Goal: Information Seeking & Learning: Check status

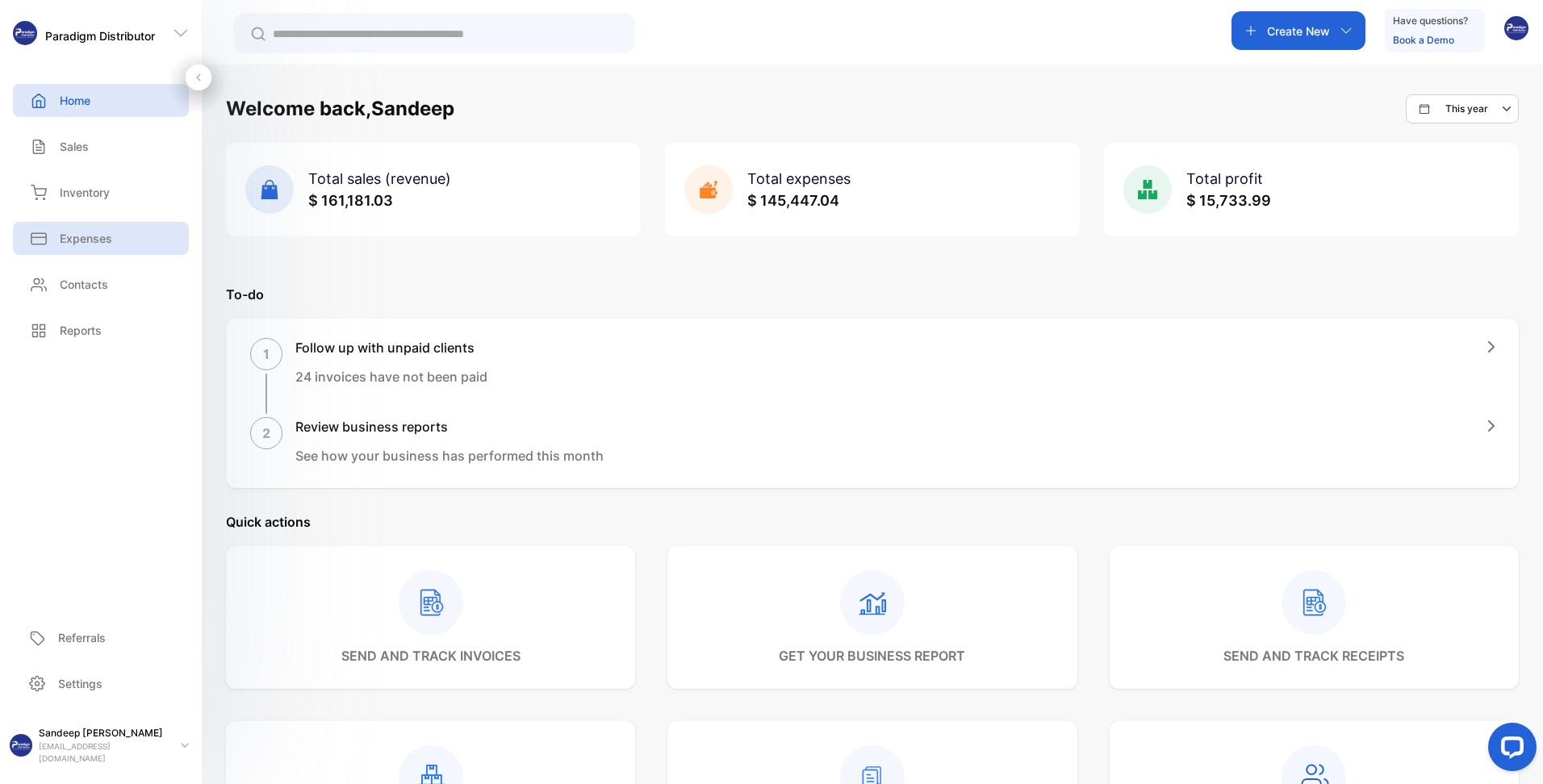
click at [84, 236] on p "Expenses" at bounding box center [86, 238] width 52 height 17
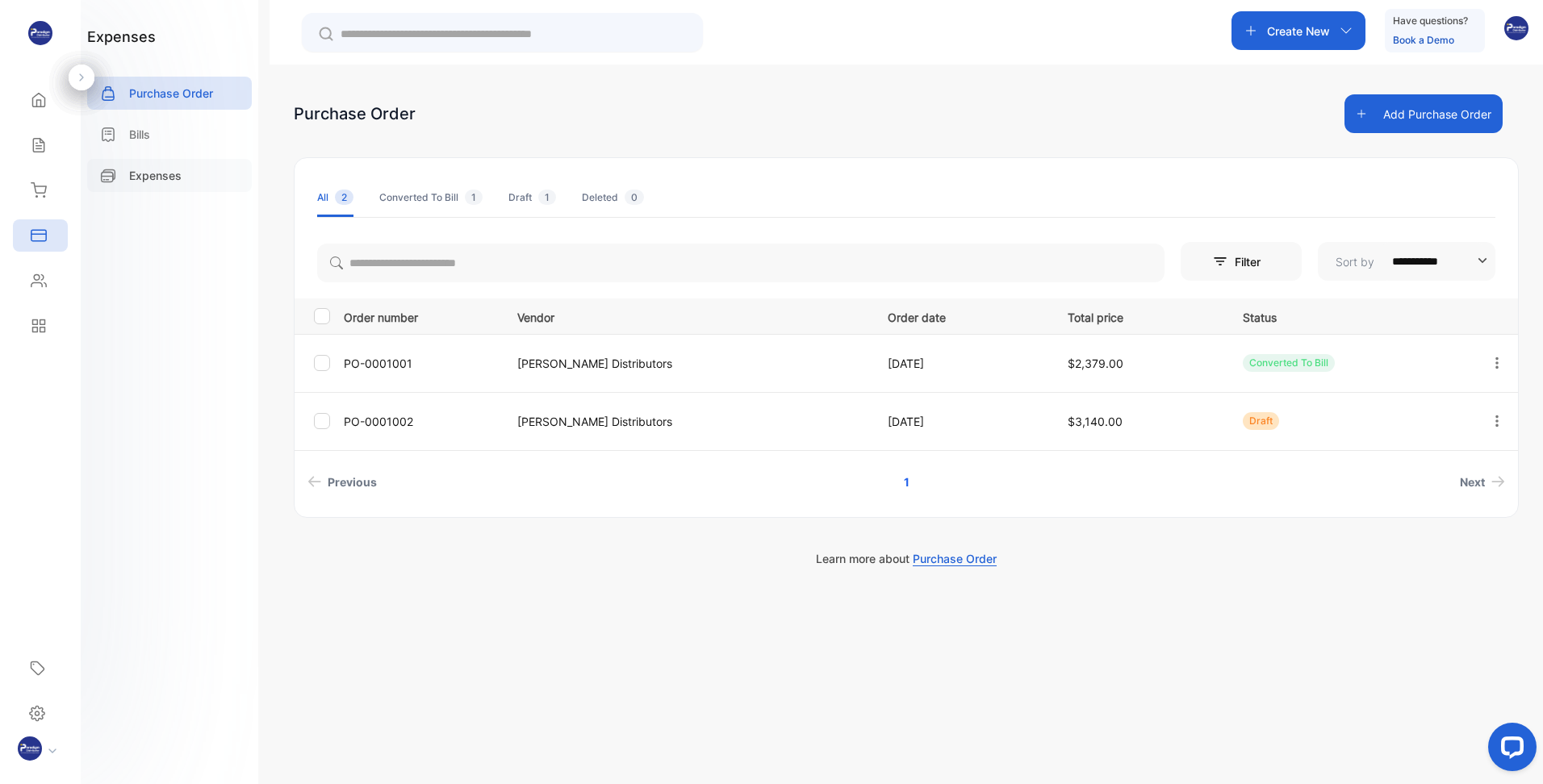
click at [170, 175] on p "Expenses" at bounding box center [156, 175] width 52 height 17
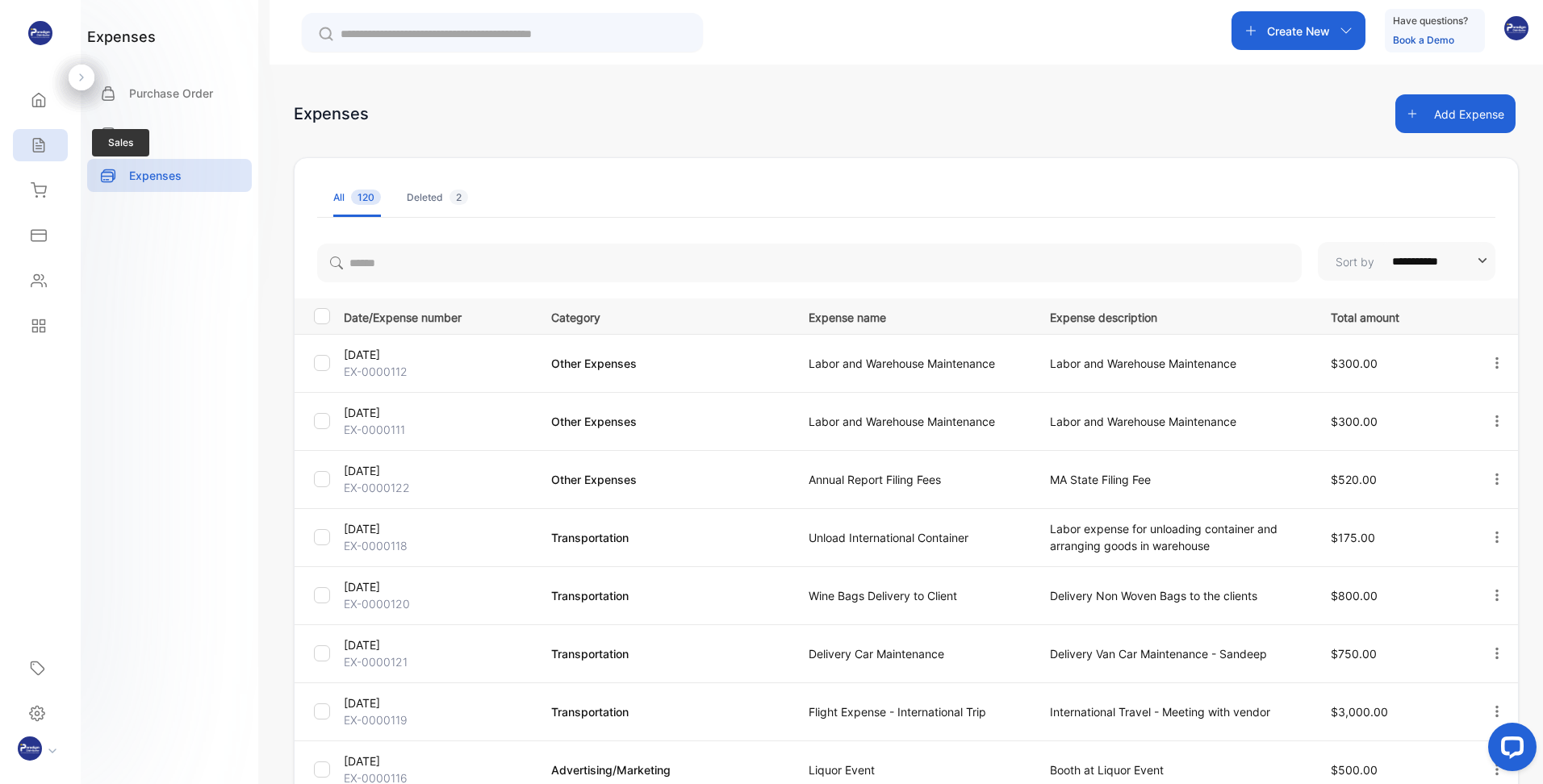
click at [37, 139] on icon at bounding box center [38, 146] width 10 height 14
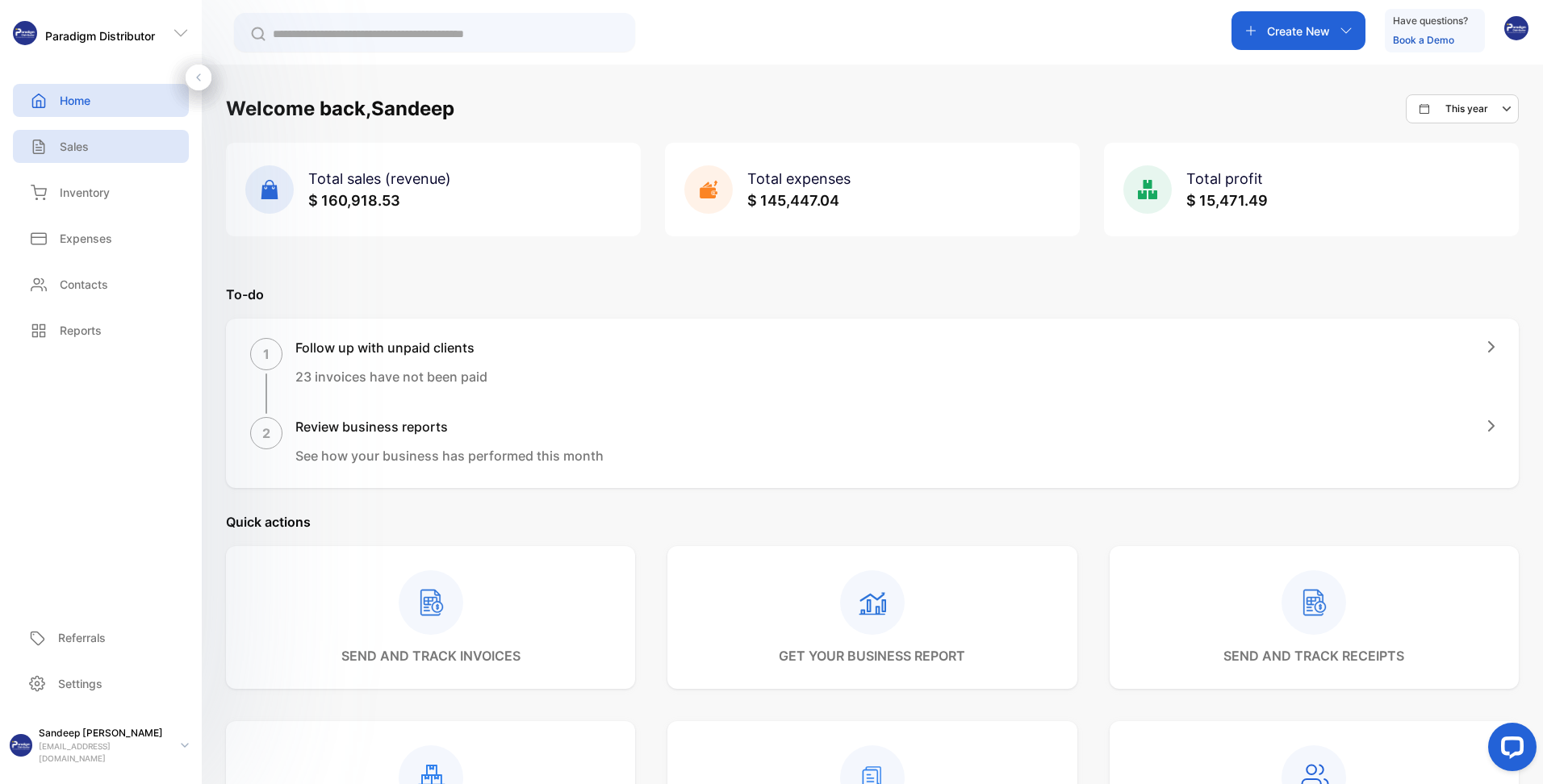
click at [71, 136] on div "Sales" at bounding box center [101, 146] width 176 height 33
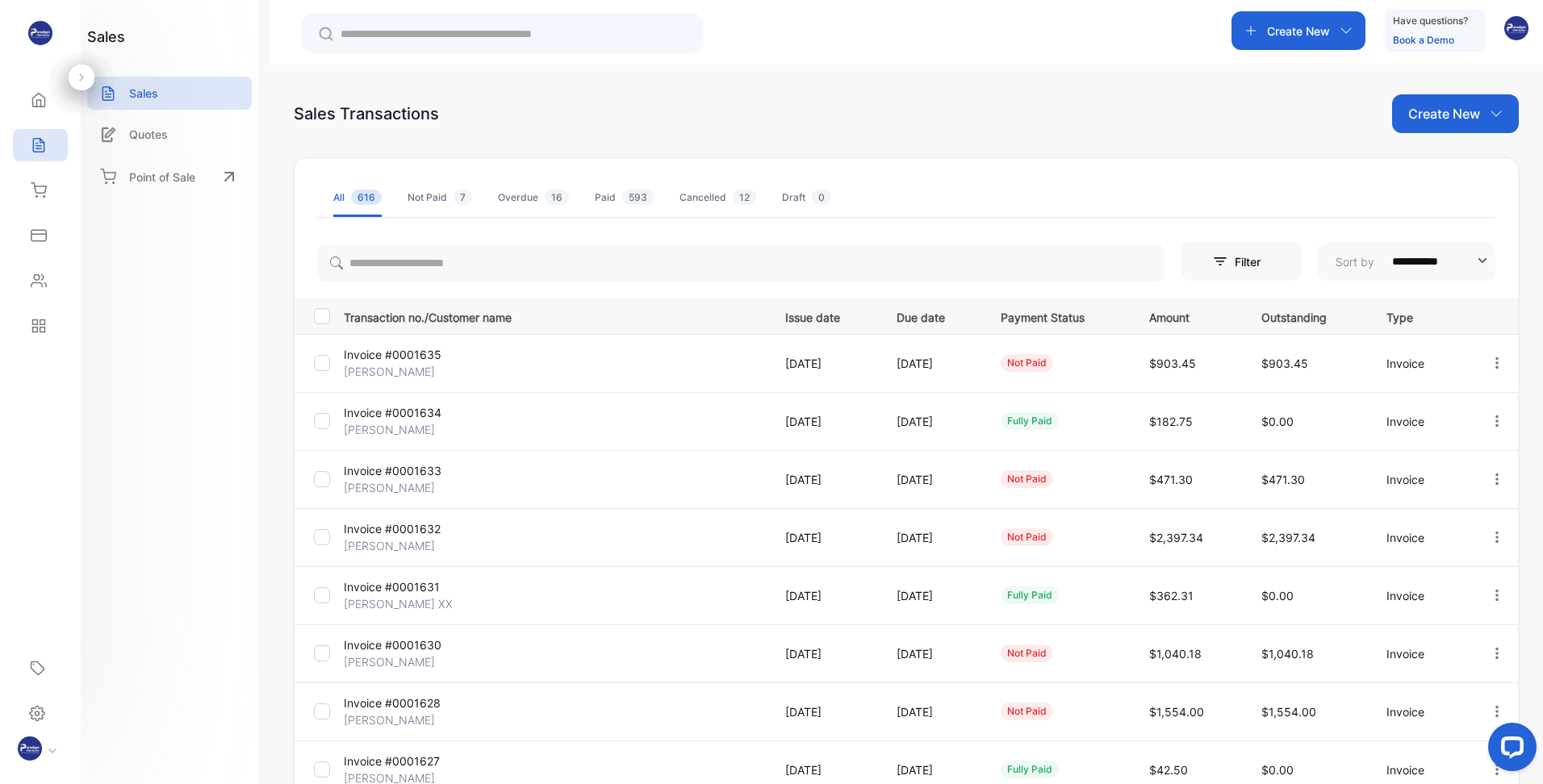
click at [390, 355] on p "Invoice #0001635" at bounding box center [414, 354] width 141 height 17
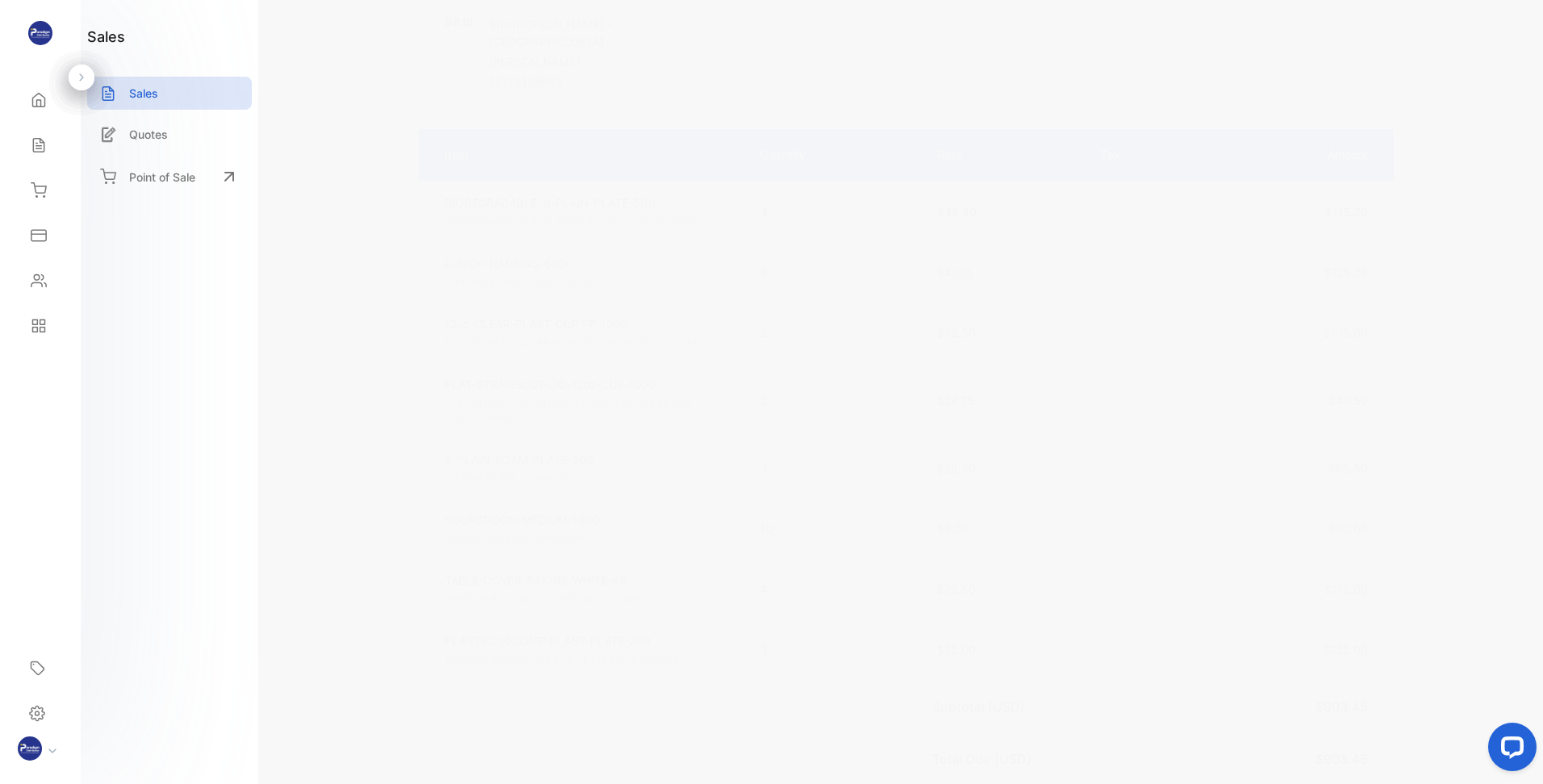
scroll to position [322, 0]
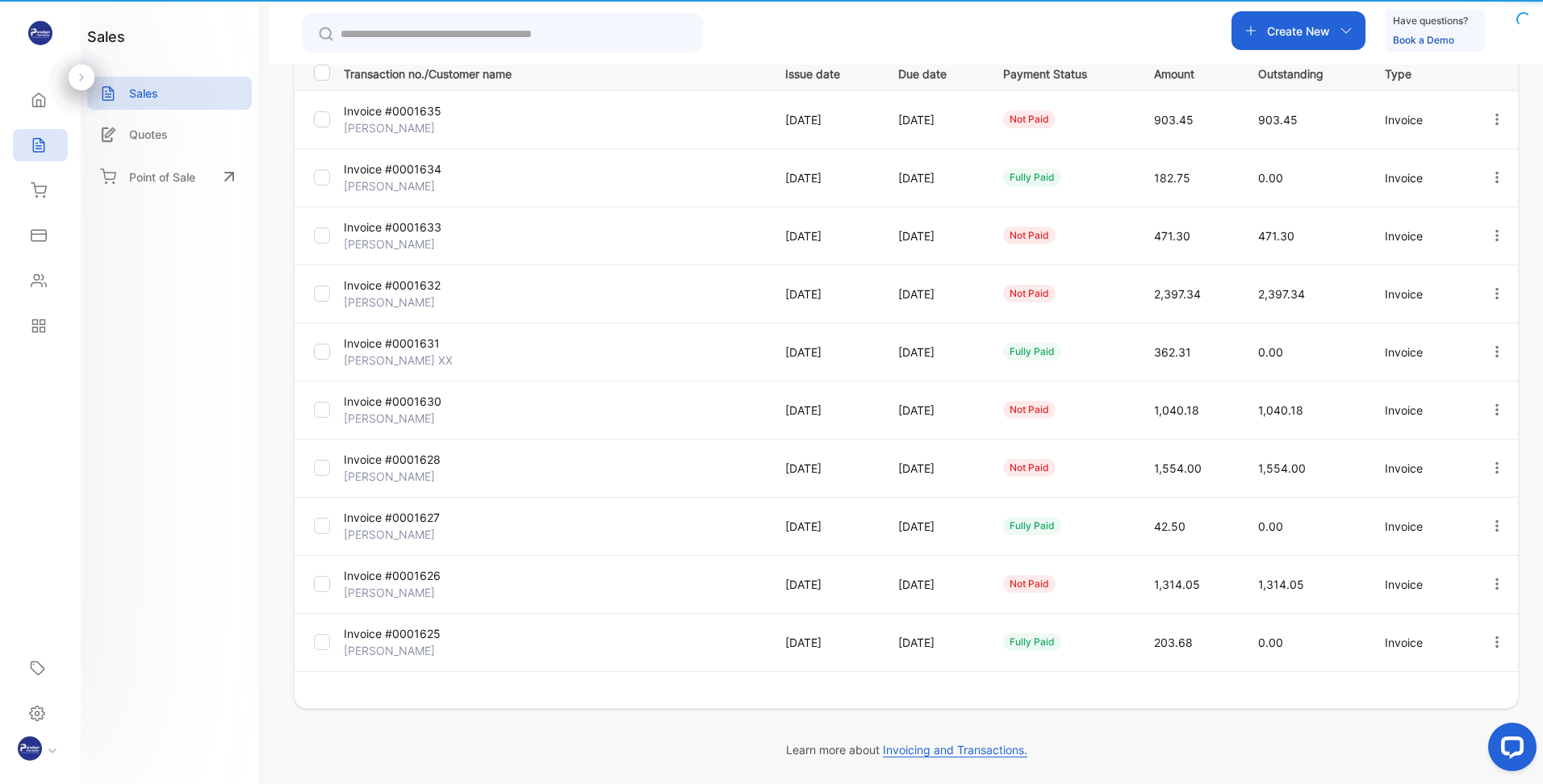
type input "**********"
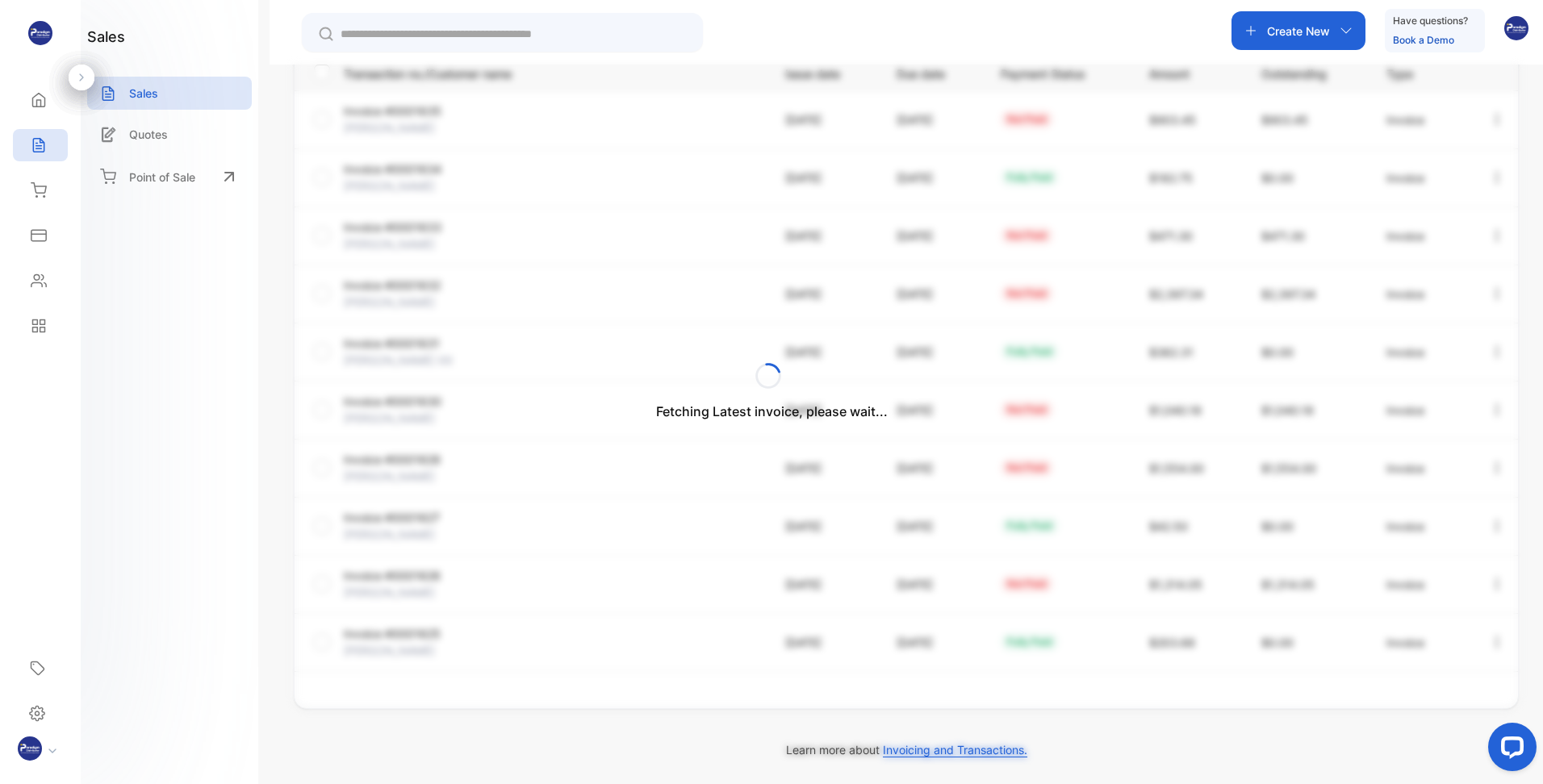
scroll to position [274, 0]
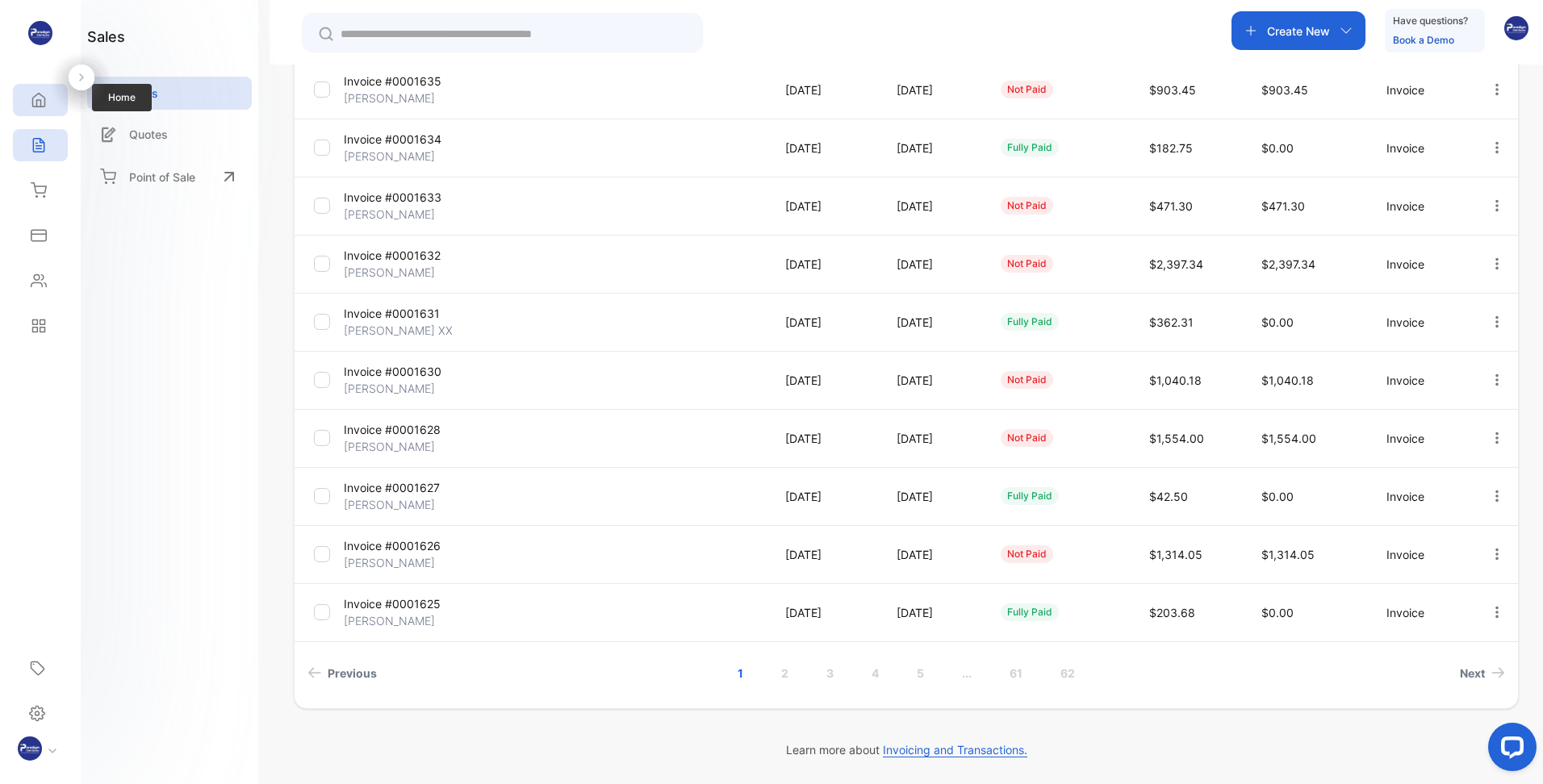
click at [33, 103] on icon at bounding box center [39, 101] width 12 height 14
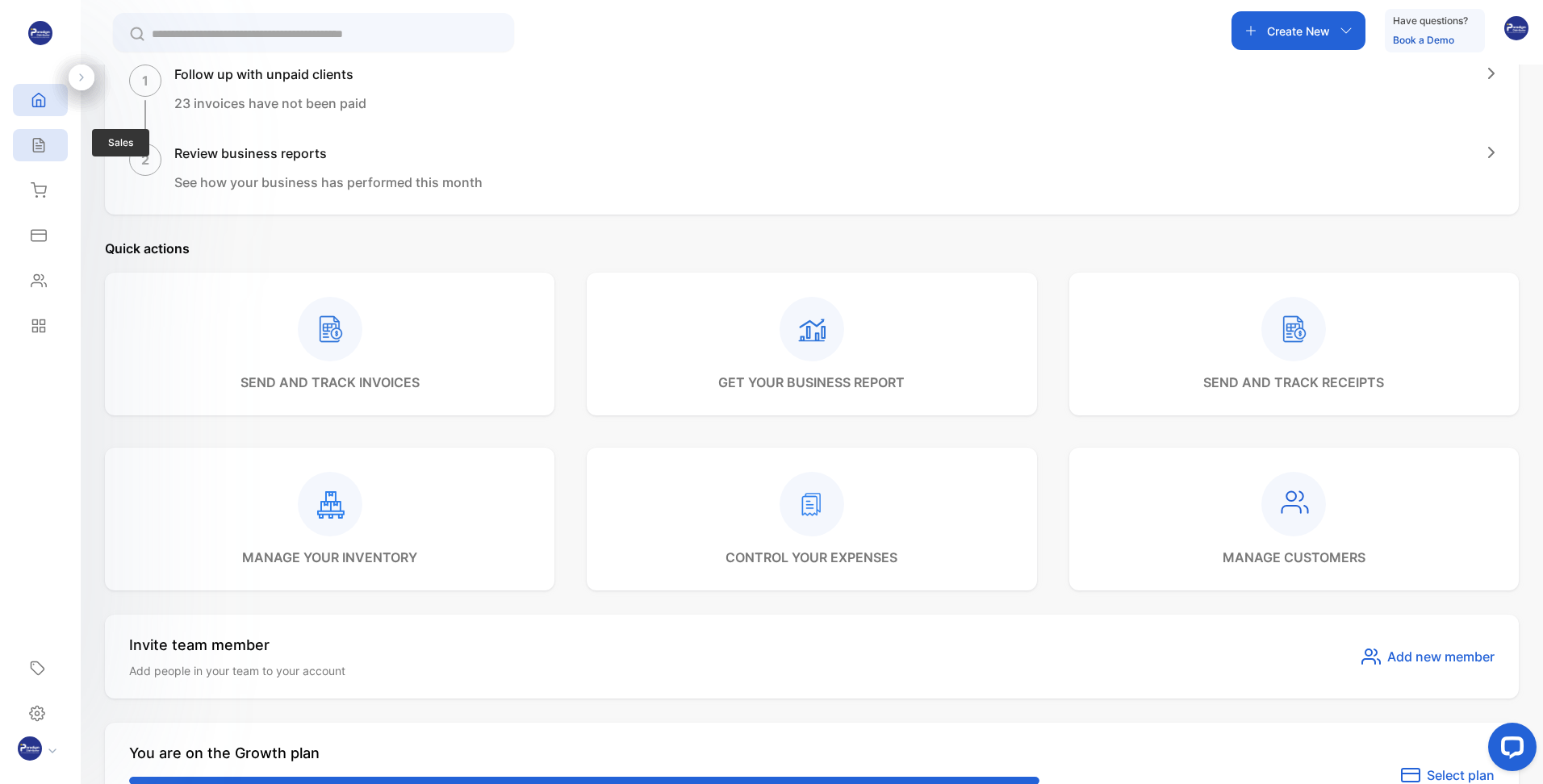
click at [32, 147] on icon at bounding box center [38, 145] width 17 height 17
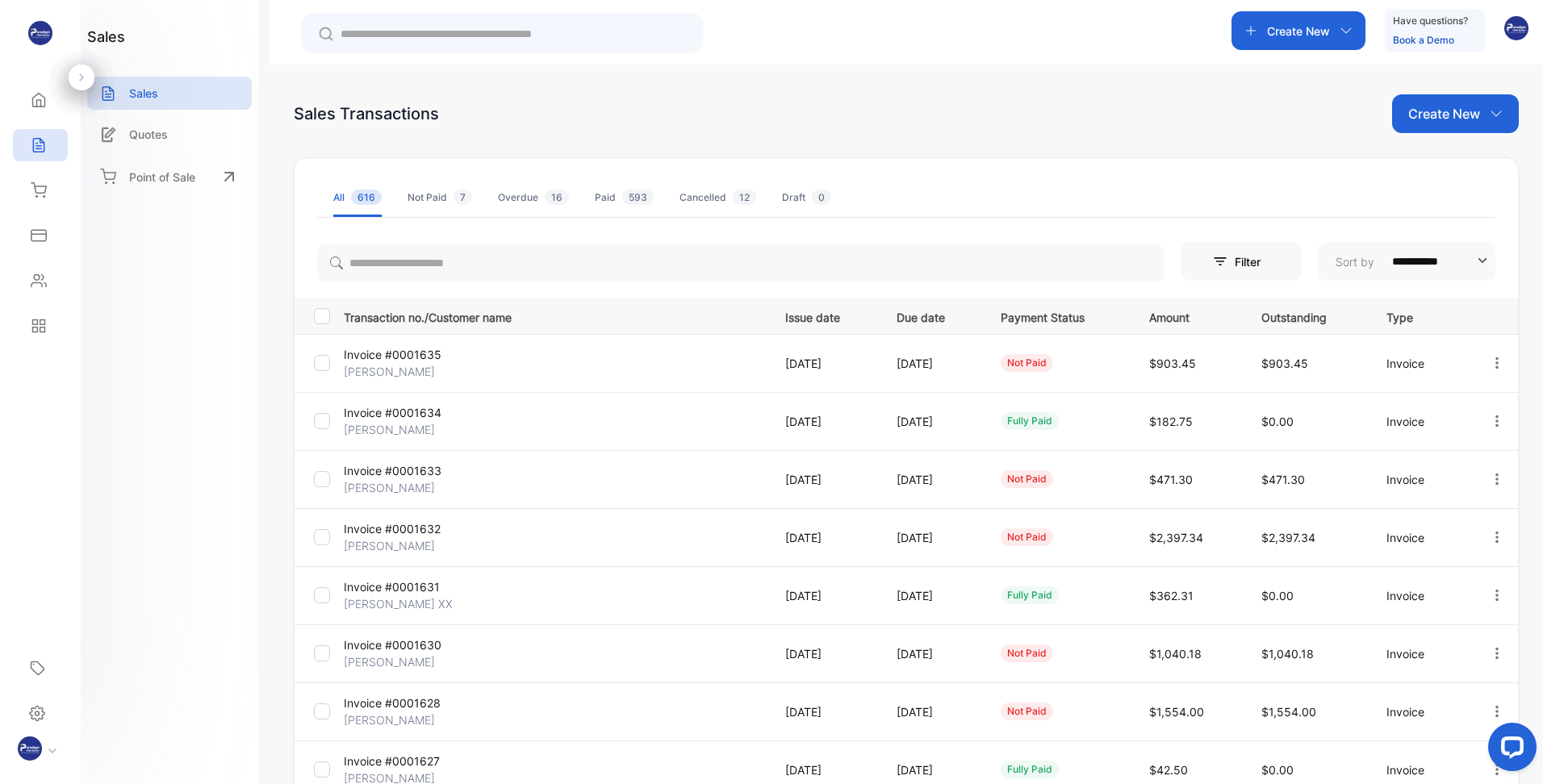
click at [410, 367] on p "[PERSON_NAME]" at bounding box center [414, 371] width 141 height 17
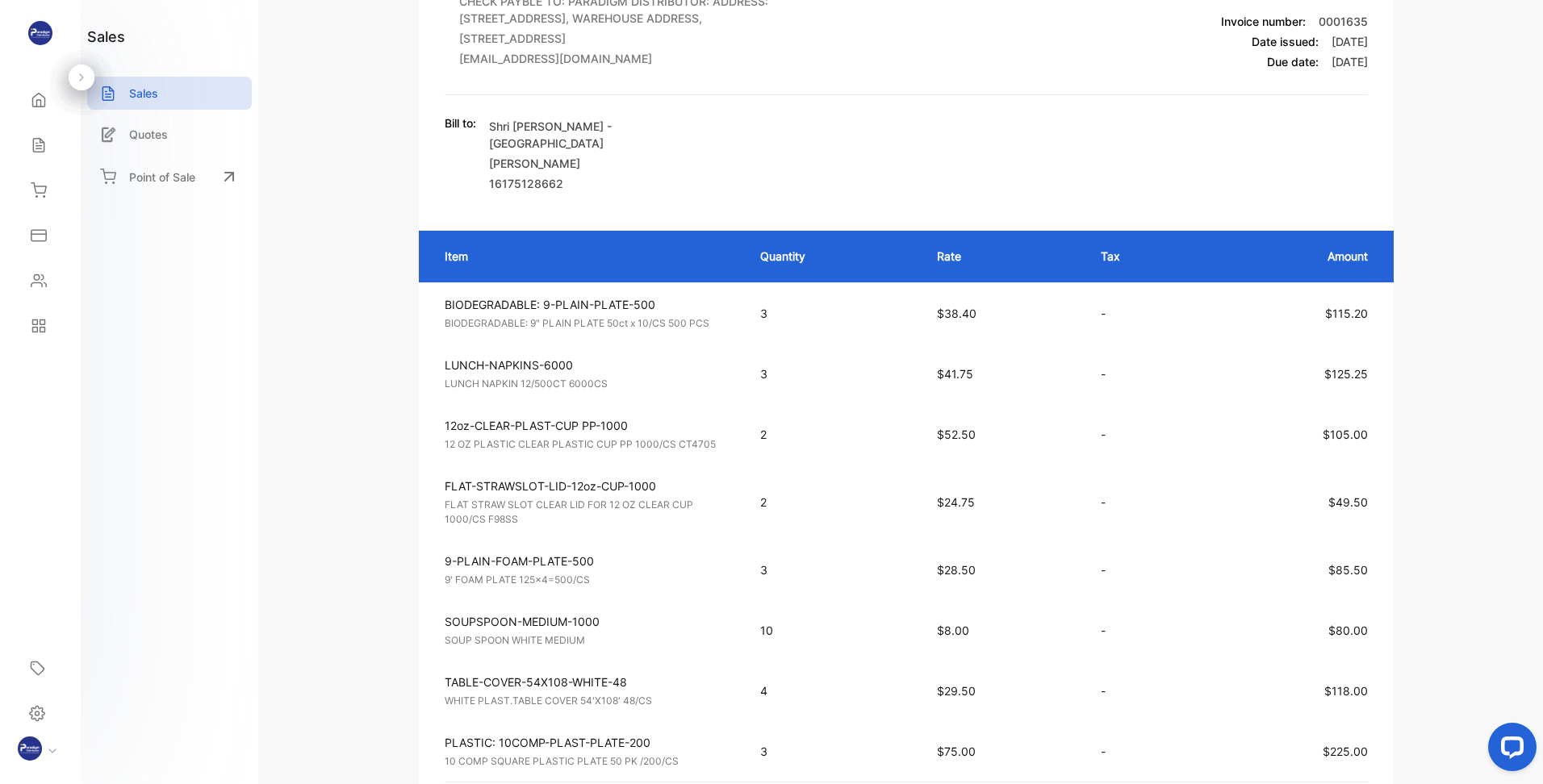
scroll to position [162, 0]
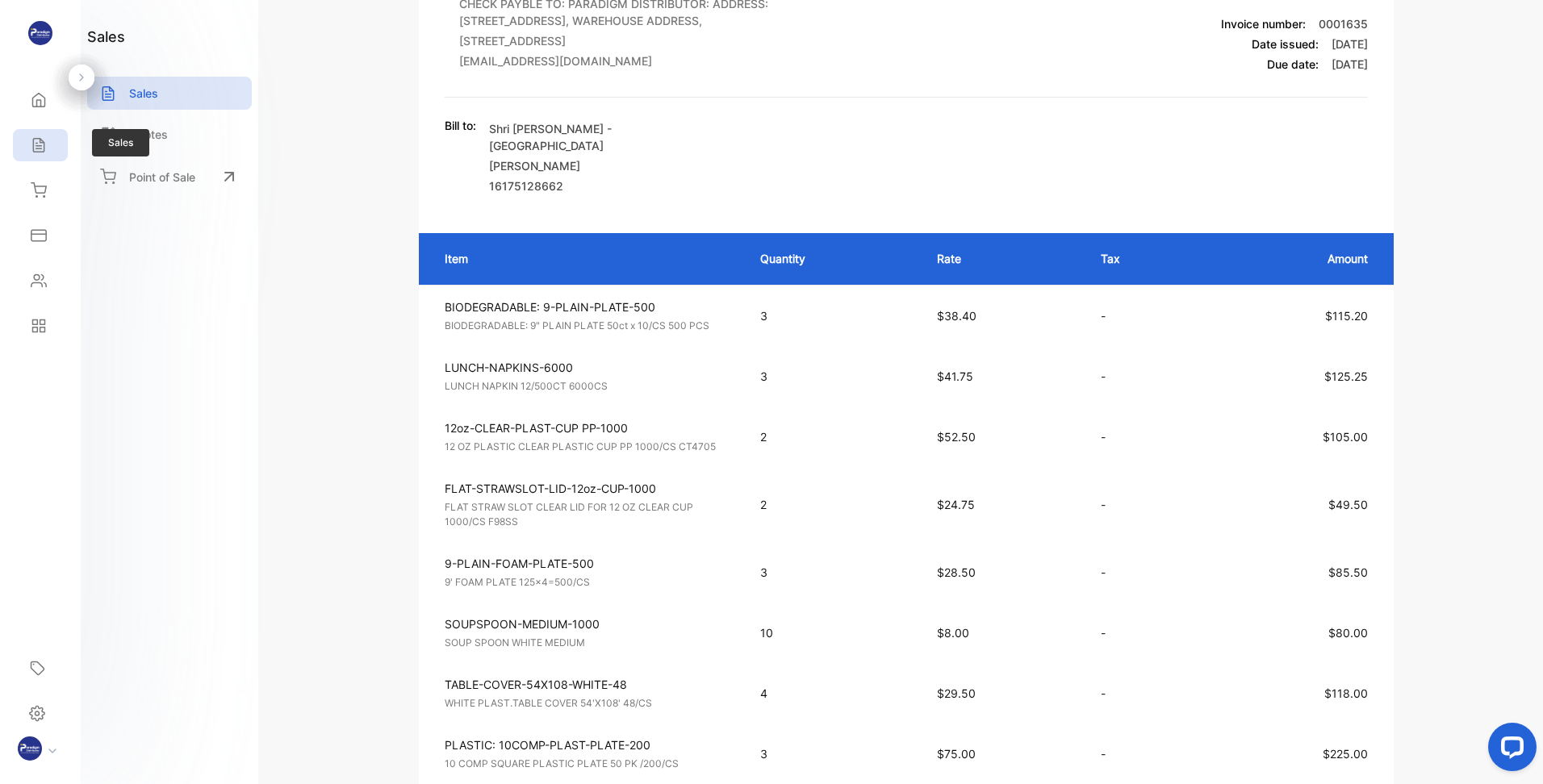
click at [46, 141] on icon at bounding box center [38, 145] width 17 height 17
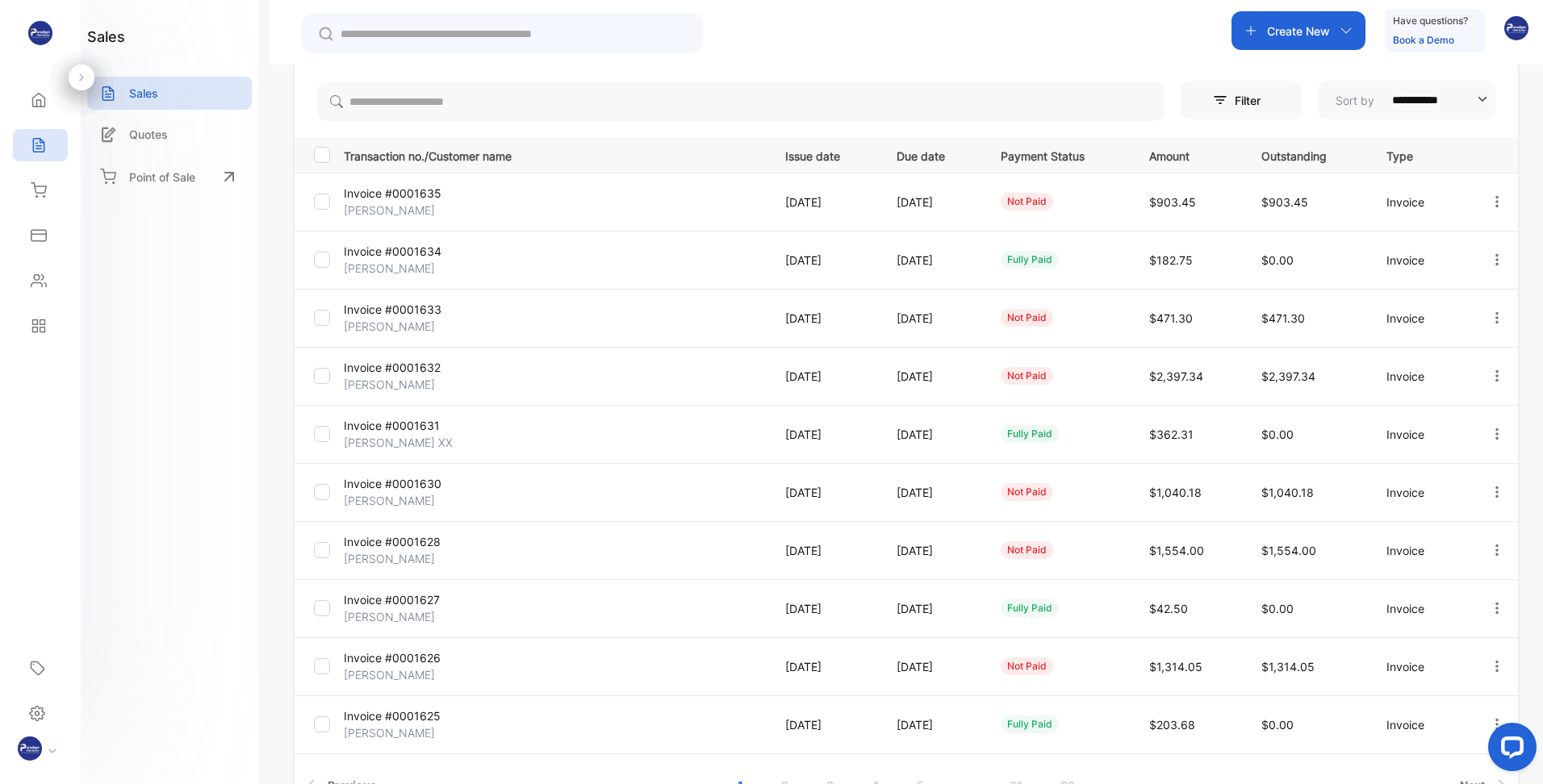
click at [429, 39] on input "text" at bounding box center [514, 34] width 346 height 17
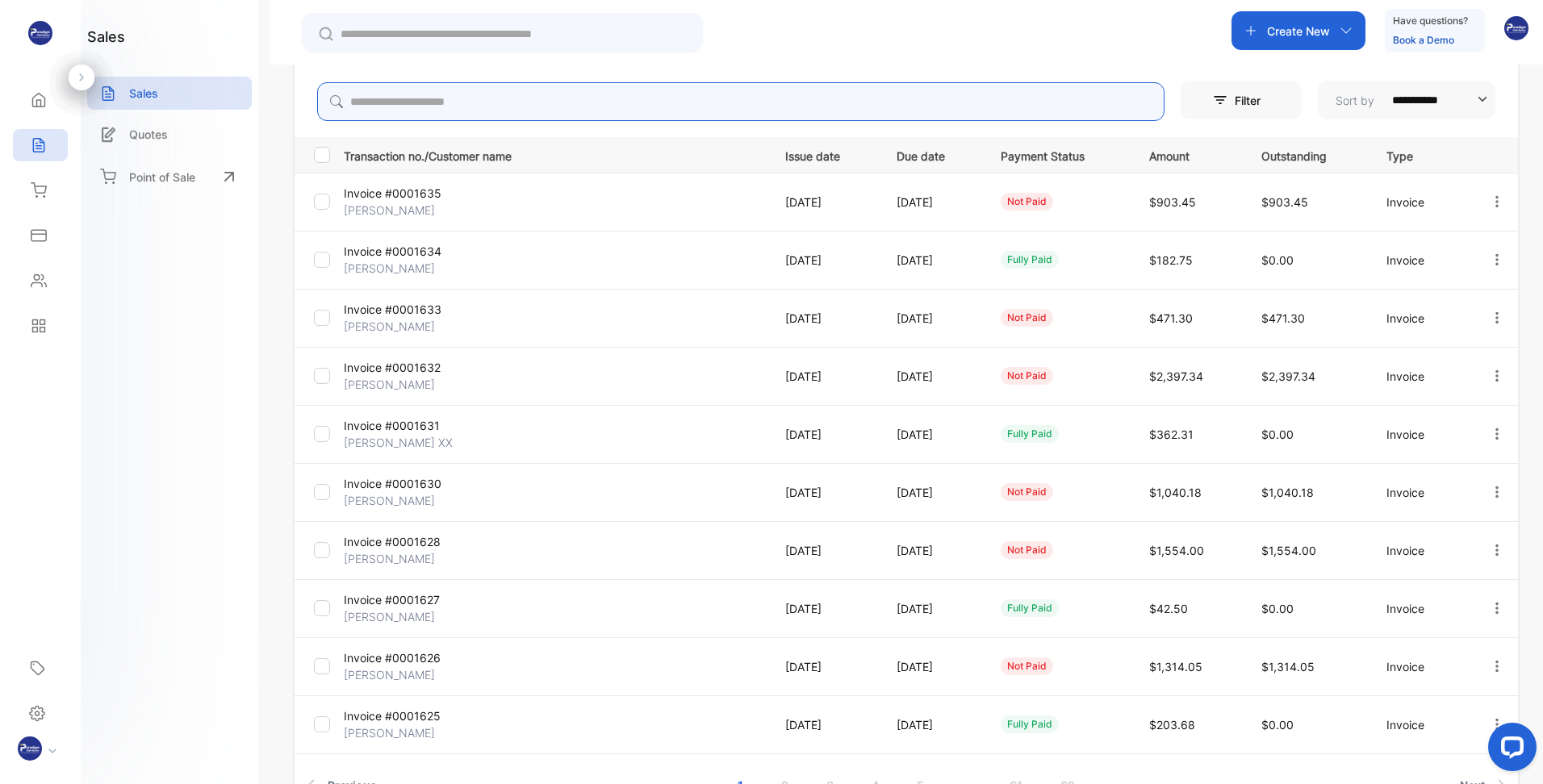
click at [425, 93] on input "search" at bounding box center [741, 102] width 848 height 39
click at [501, 98] on input "search" at bounding box center [741, 102] width 848 height 39
type input "*****"
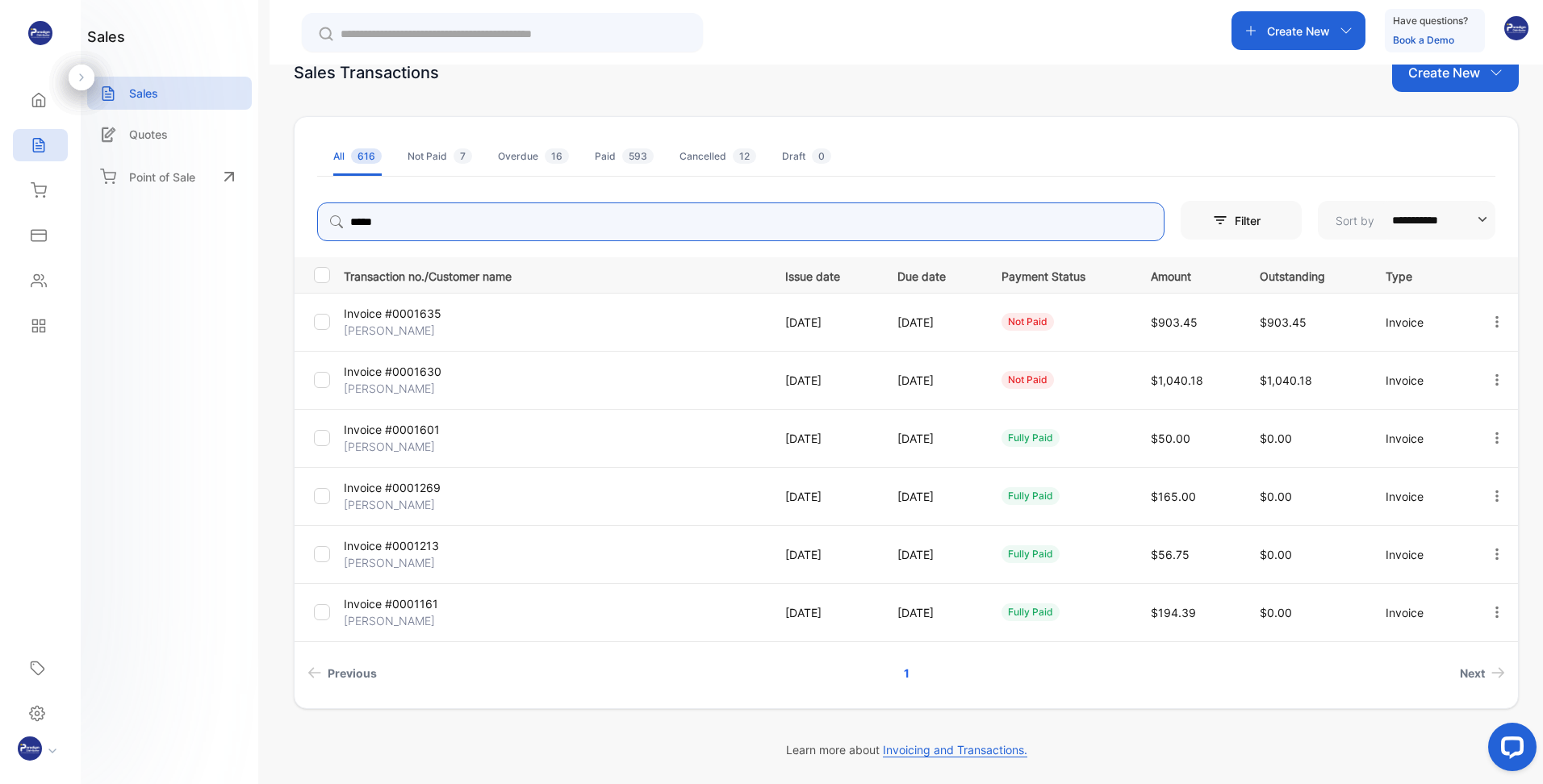
scroll to position [41, 0]
click at [414, 364] on p "Invoice #0001630" at bounding box center [414, 371] width 141 height 17
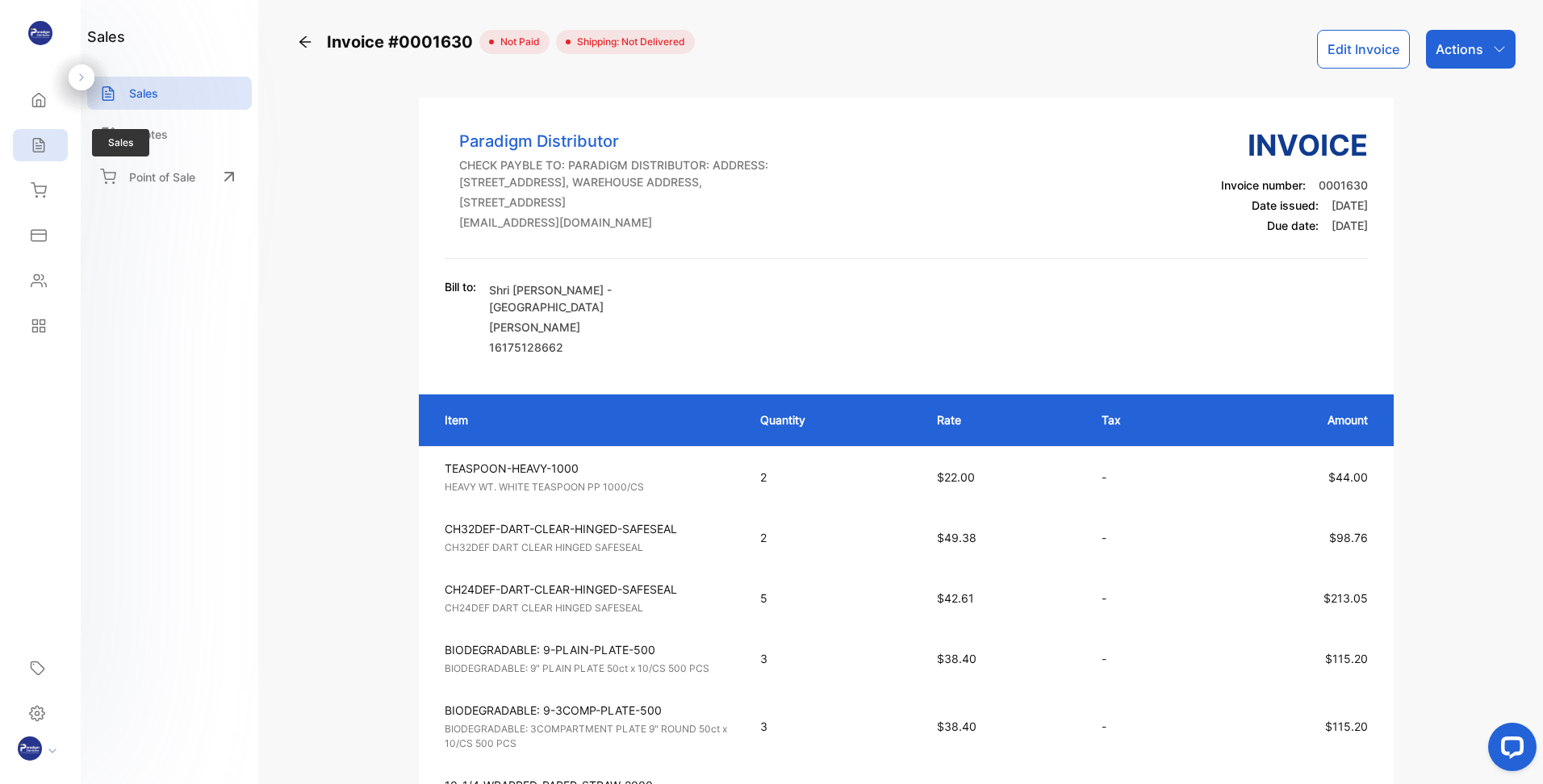
click at [39, 139] on icon at bounding box center [38, 146] width 10 height 14
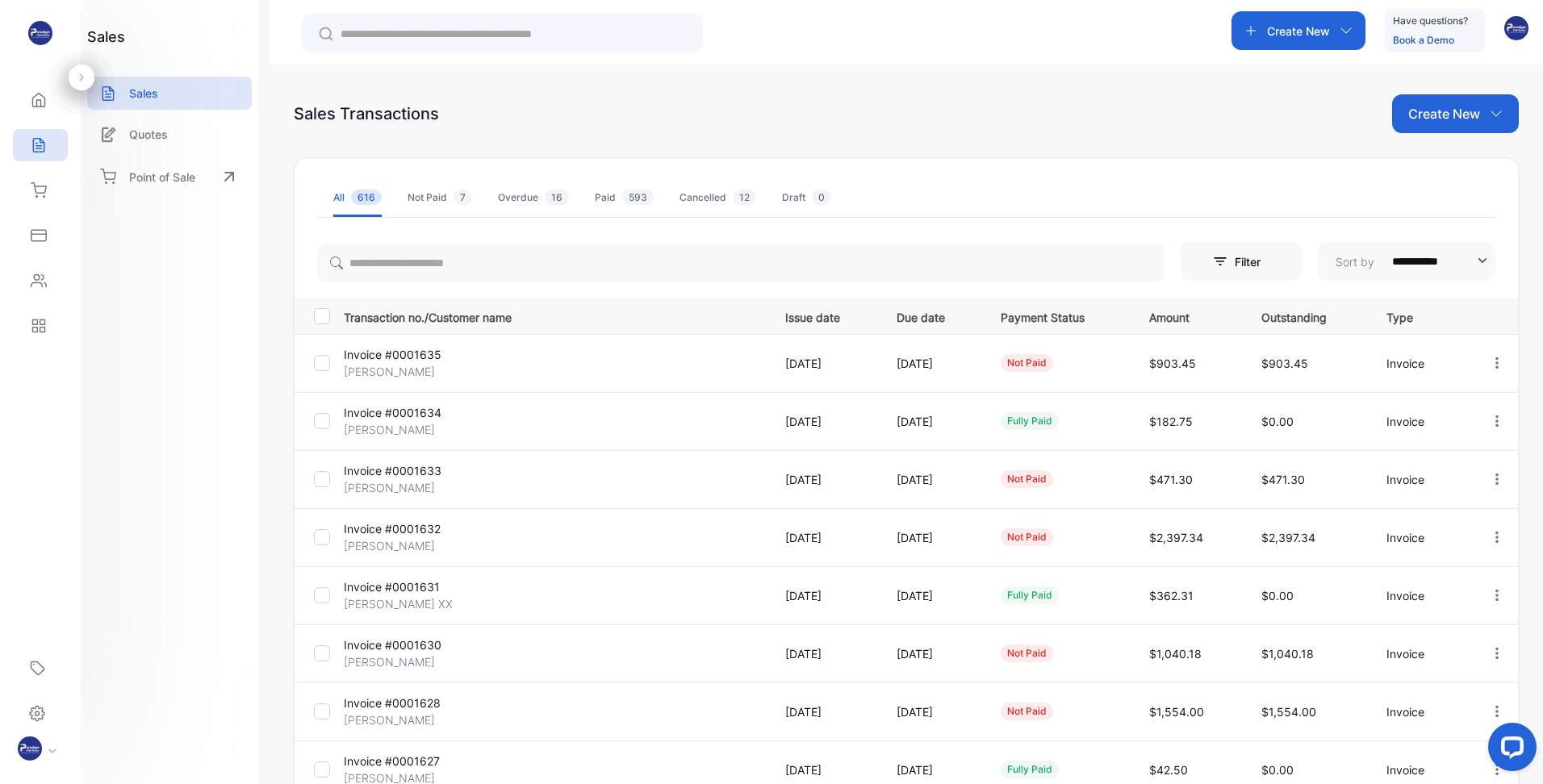
click at [409, 363] on p "[PERSON_NAME]" at bounding box center [414, 371] width 141 height 17
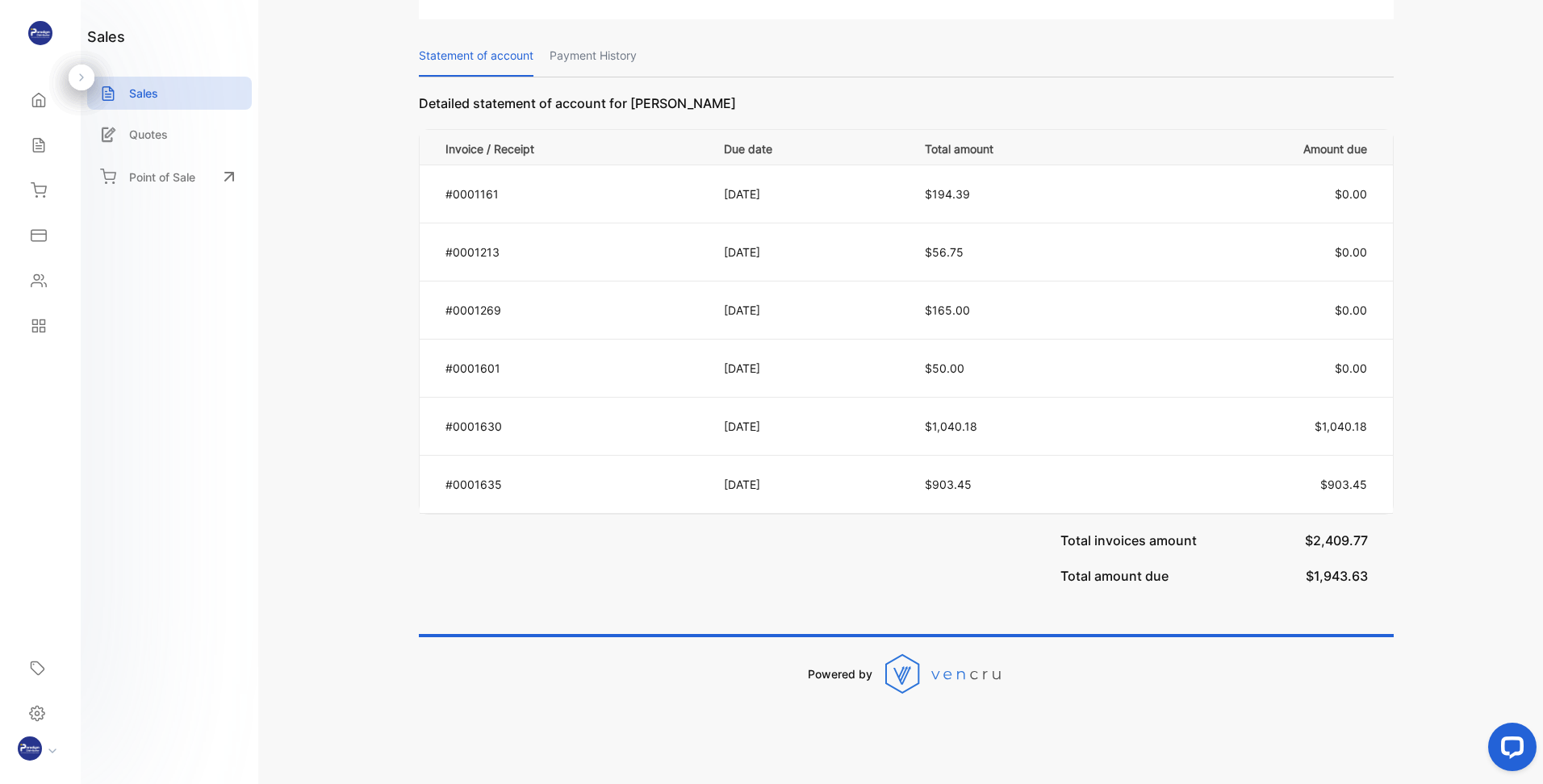
scroll to position [1218, 0]
drag, startPoint x: 1381, startPoint y: 580, endPoint x: 1225, endPoint y: 568, distance: 156.5
click at [1225, 568] on div "Total invoices amount $2,409.77 Total amount due $1,943.63" at bounding box center [906, 558] width 974 height 87
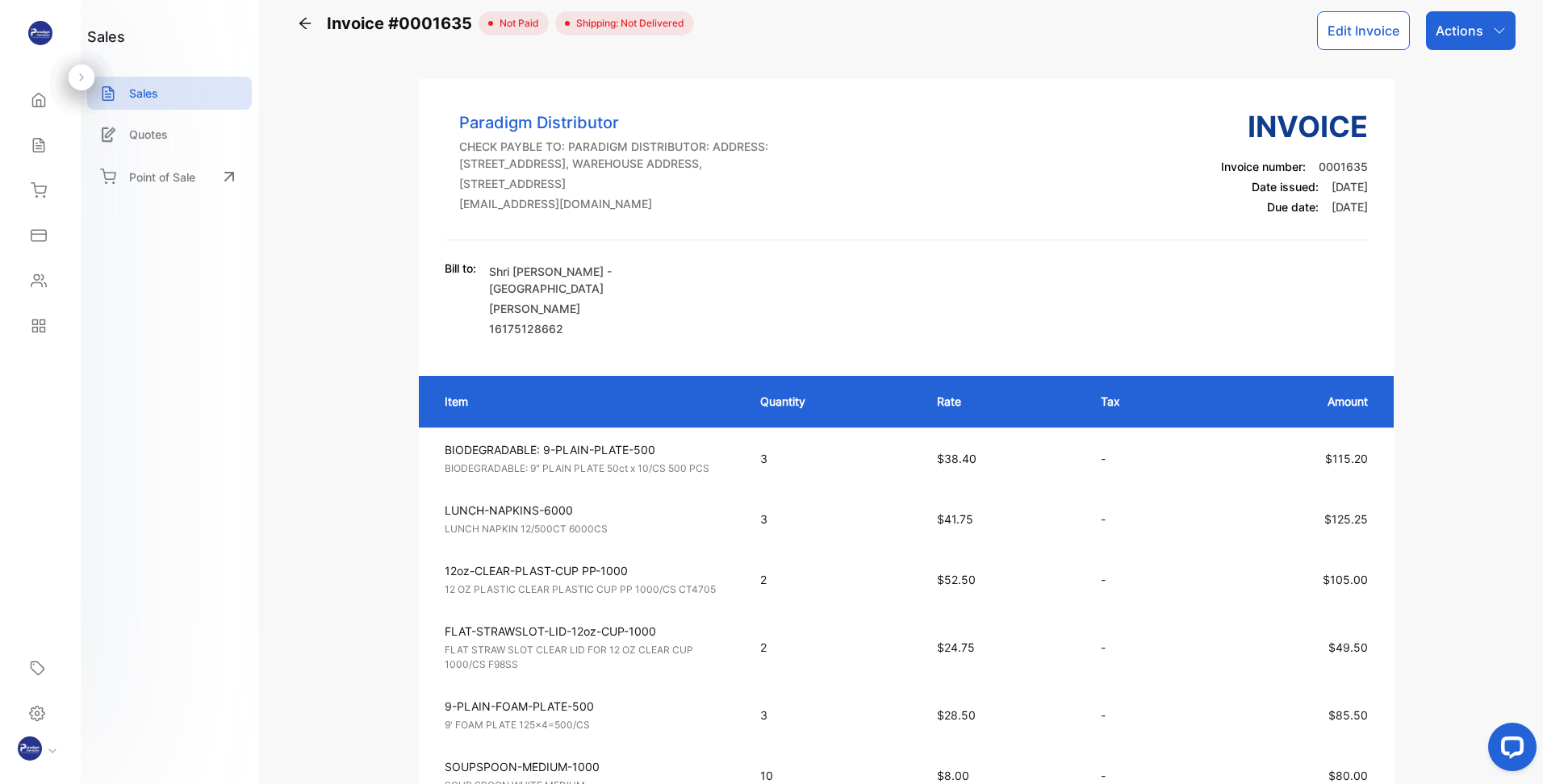
scroll to position [0, 0]
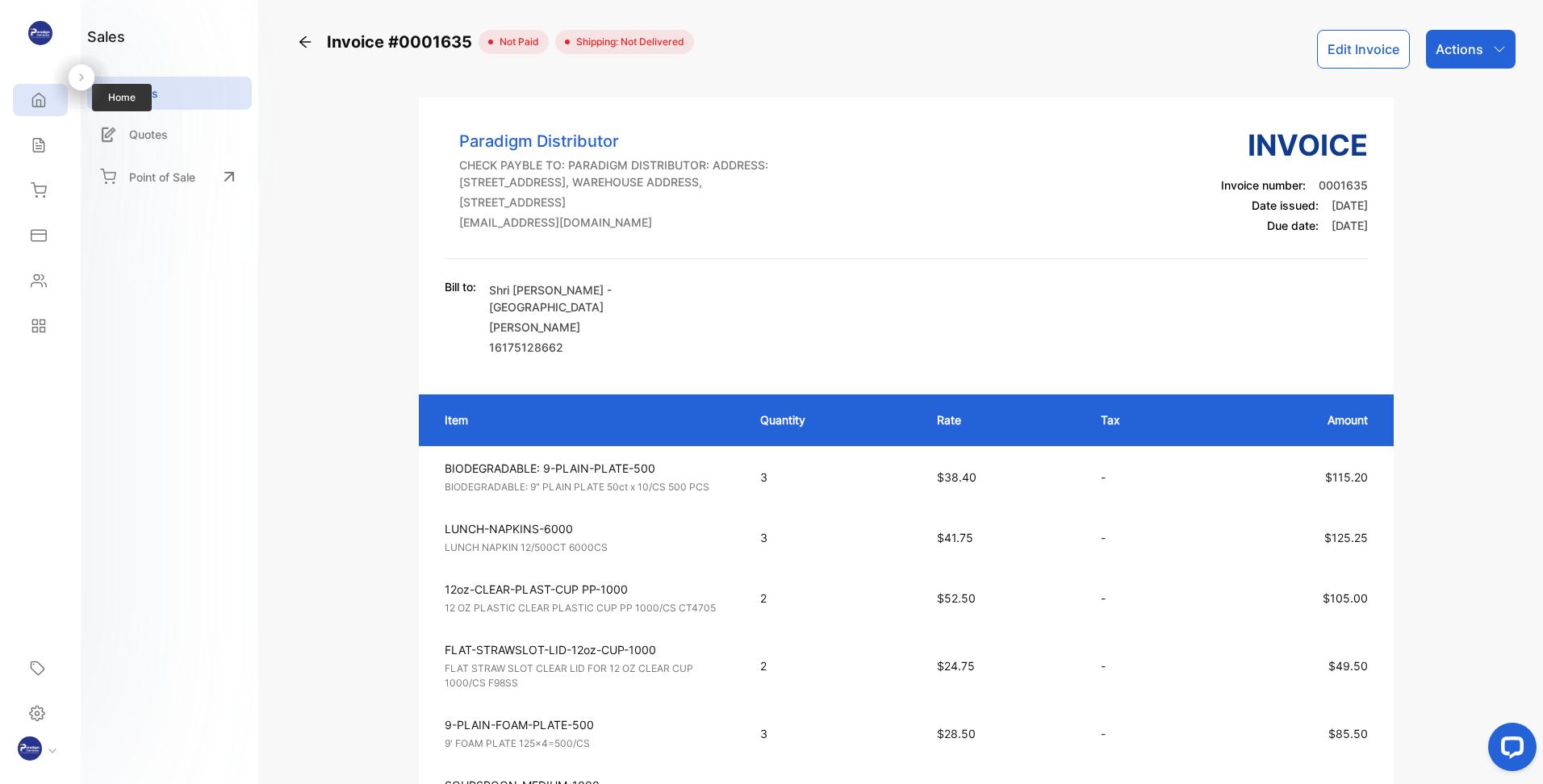
click at [51, 97] on div "Home" at bounding box center [40, 100] width 55 height 32
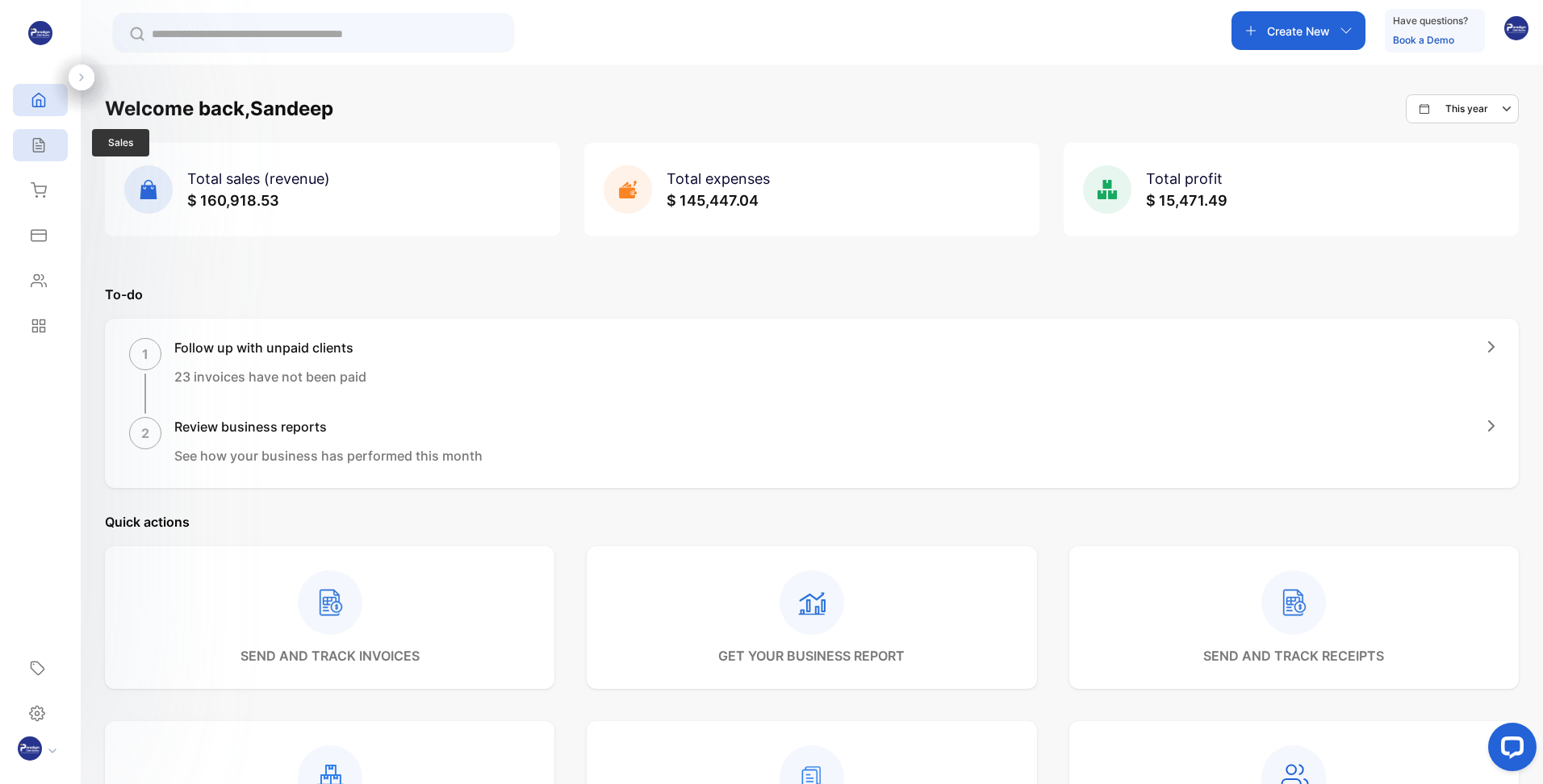
click at [30, 151] on div "Sales" at bounding box center [37, 145] width 21 height 17
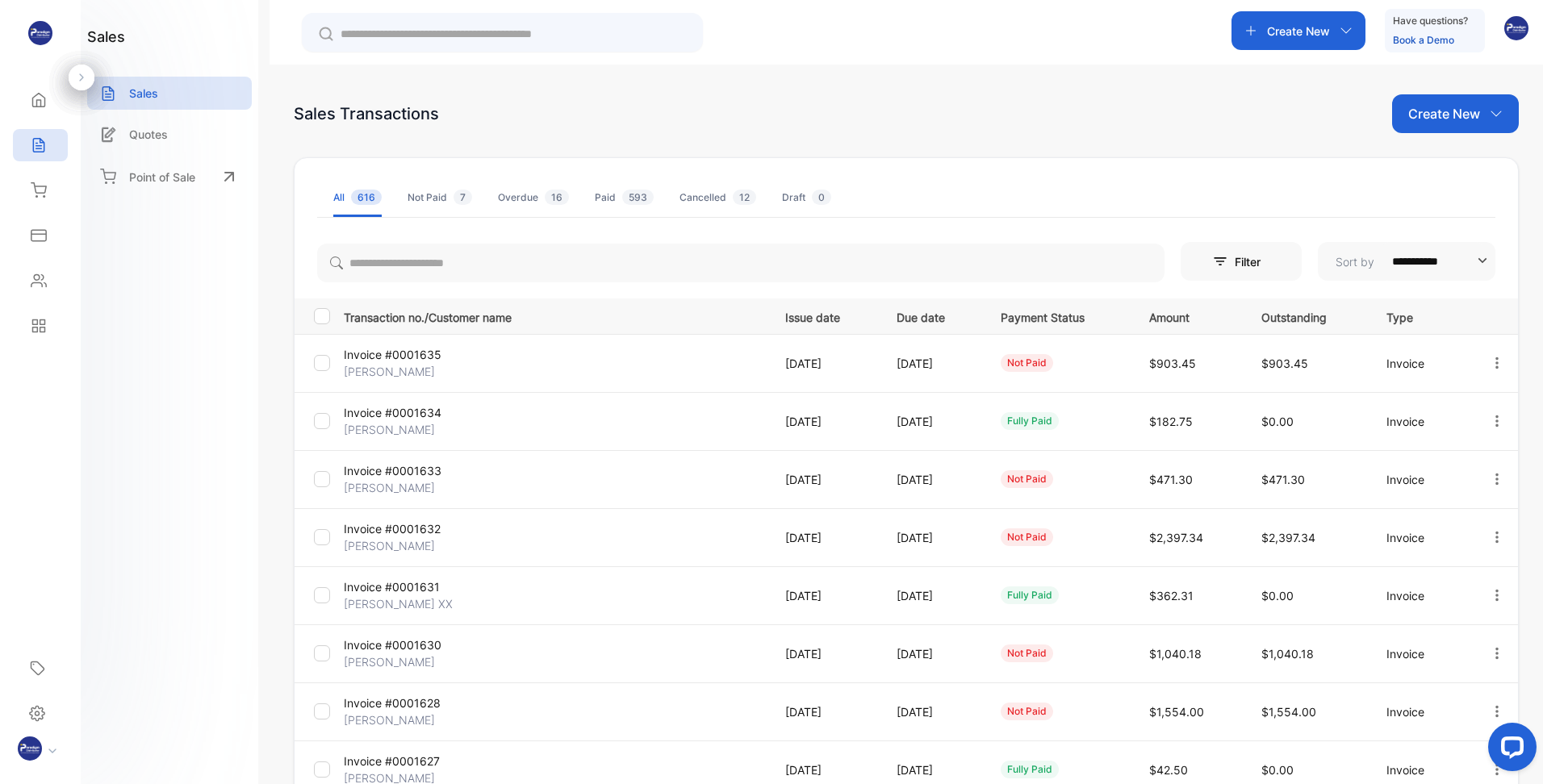
click at [405, 362] on p "Invoice #0001635" at bounding box center [414, 354] width 141 height 17
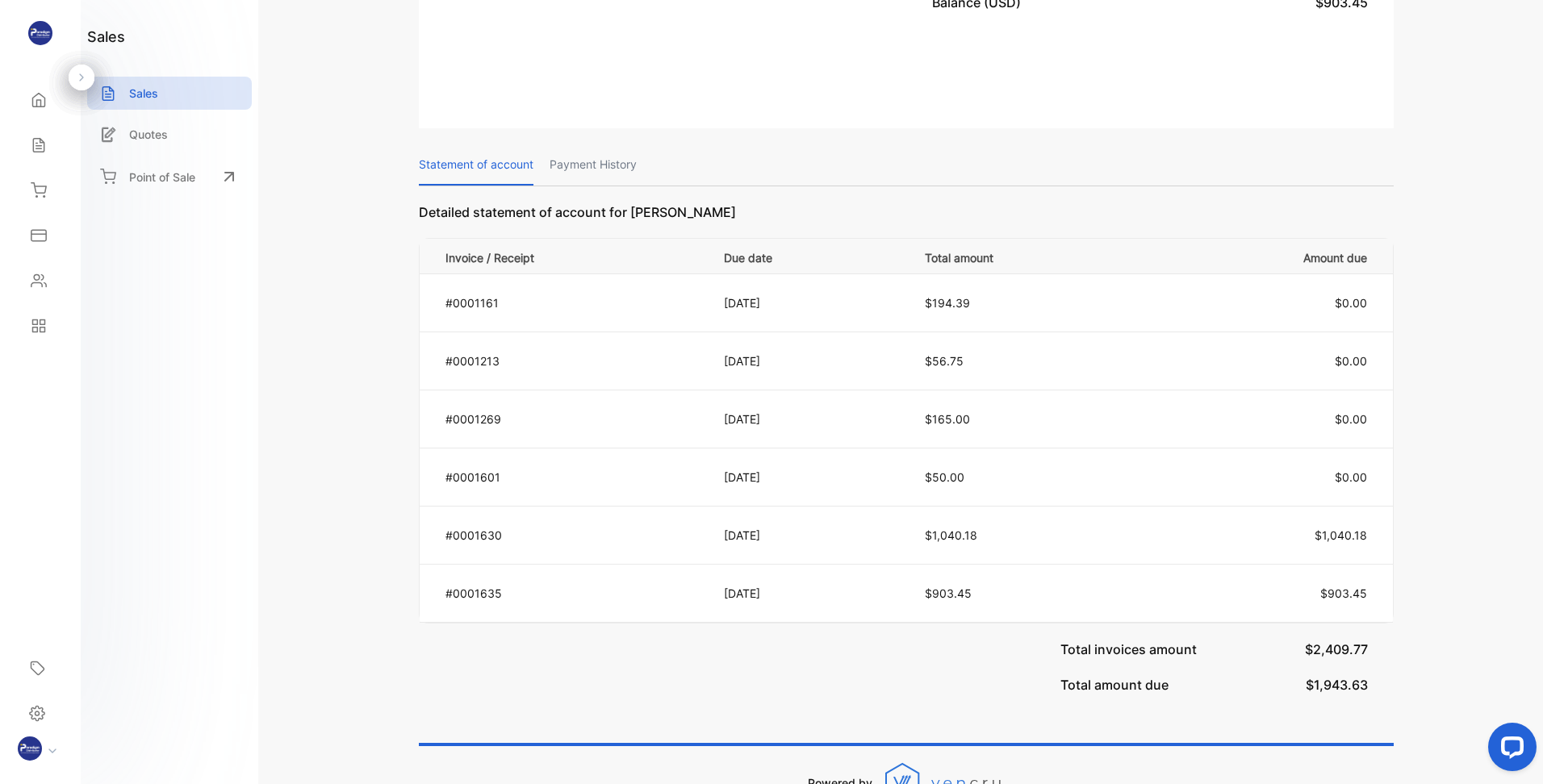
scroll to position [1218, 0]
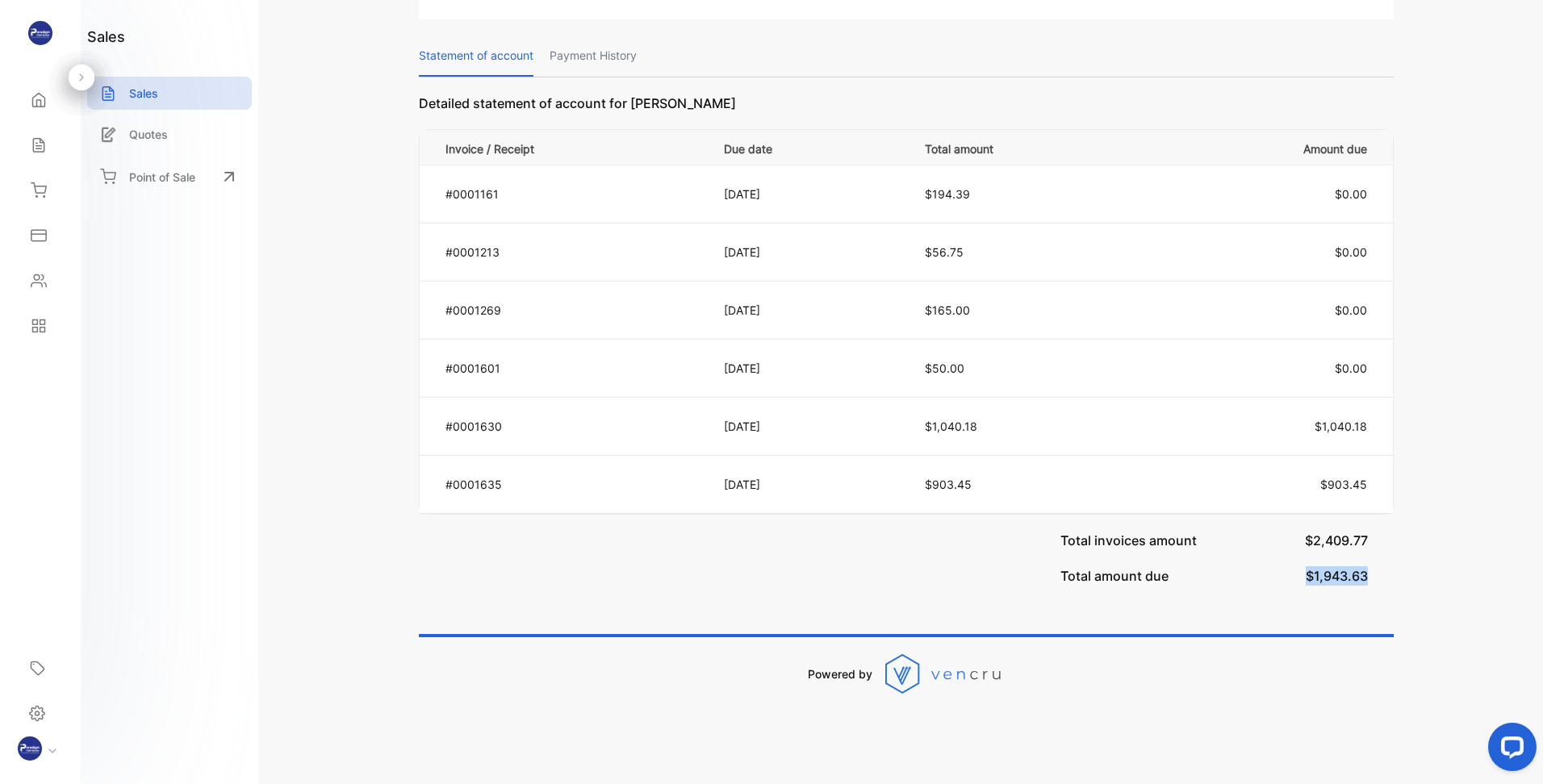
drag, startPoint x: 1304, startPoint y: 578, endPoint x: 1404, endPoint y: 576, distance: 100.0
drag, startPoint x: 1404, startPoint y: 576, endPoint x: 1510, endPoint y: 350, distance: 249.6
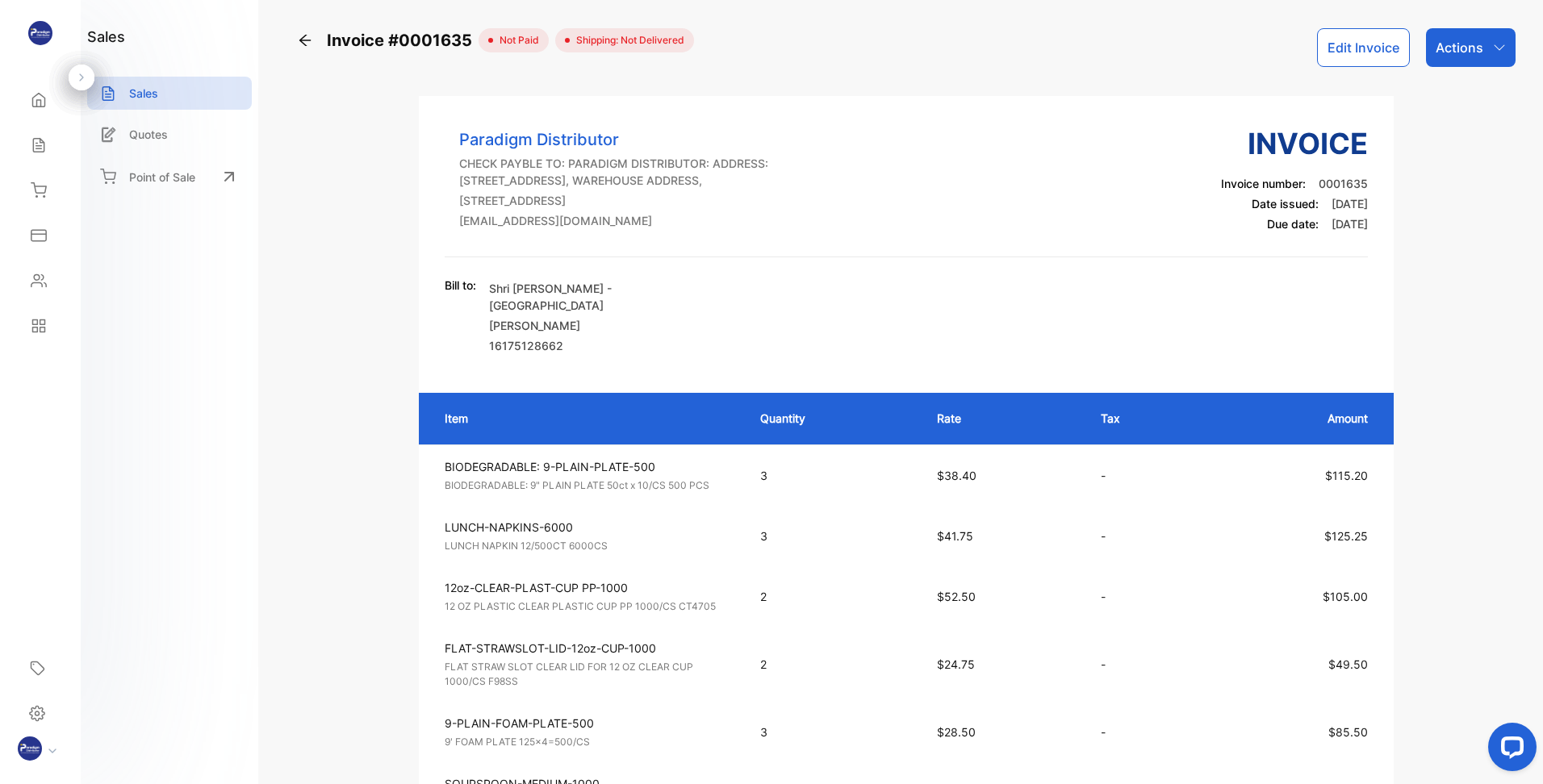
scroll to position [0, 0]
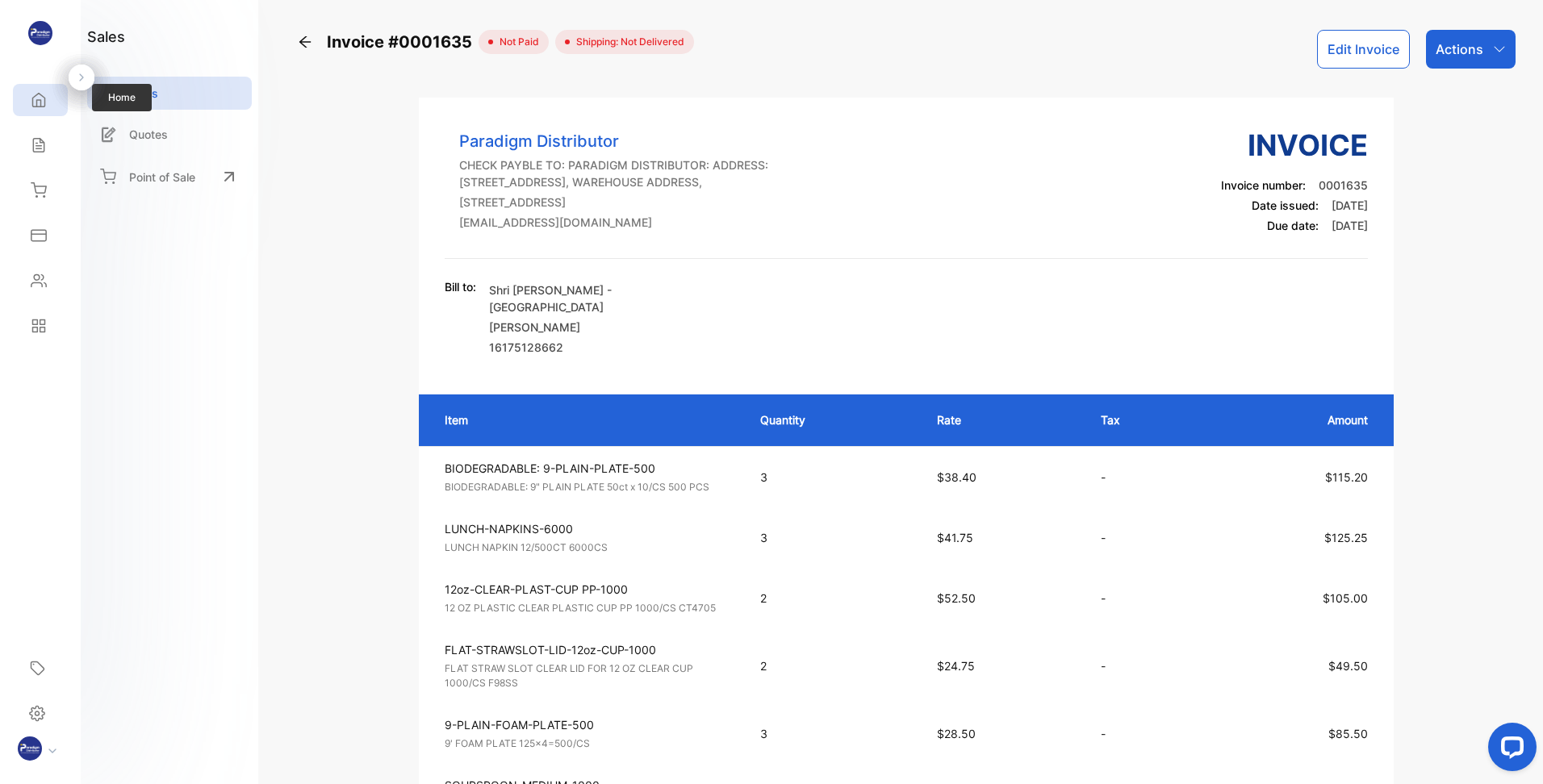
click at [40, 104] on icon at bounding box center [39, 101] width 12 height 14
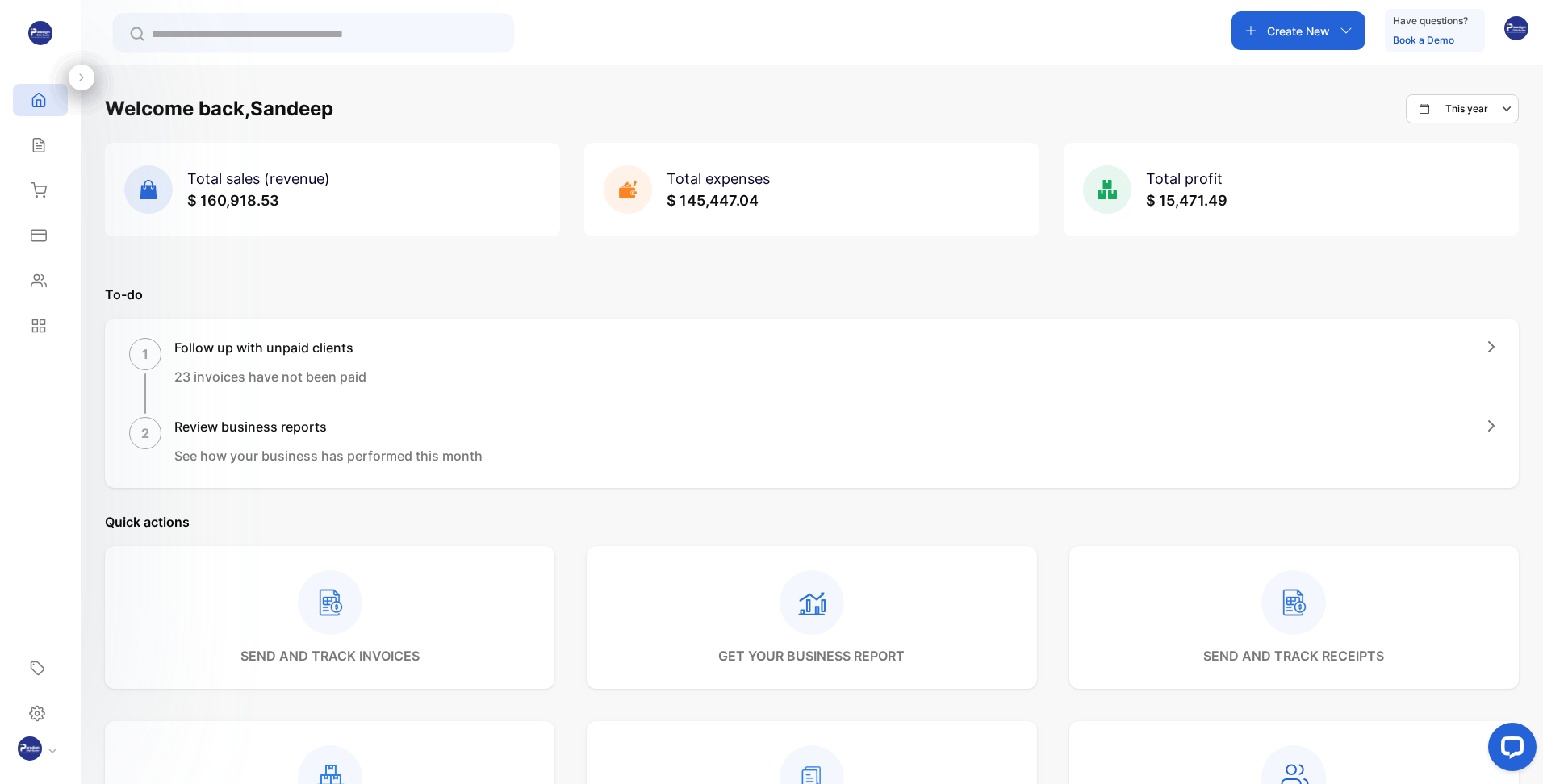
click at [473, 239] on div "Welcome back, Sandeep This year Total sales (revenue) $ 160,918.53 Total expens…" at bounding box center [812, 704] width 1413 height 1219
click at [471, 285] on p "To-do" at bounding box center [812, 295] width 1413 height 19
click at [38, 107] on icon at bounding box center [39, 101] width 12 height 14
click at [36, 154] on div "Sales" at bounding box center [40, 145] width 55 height 32
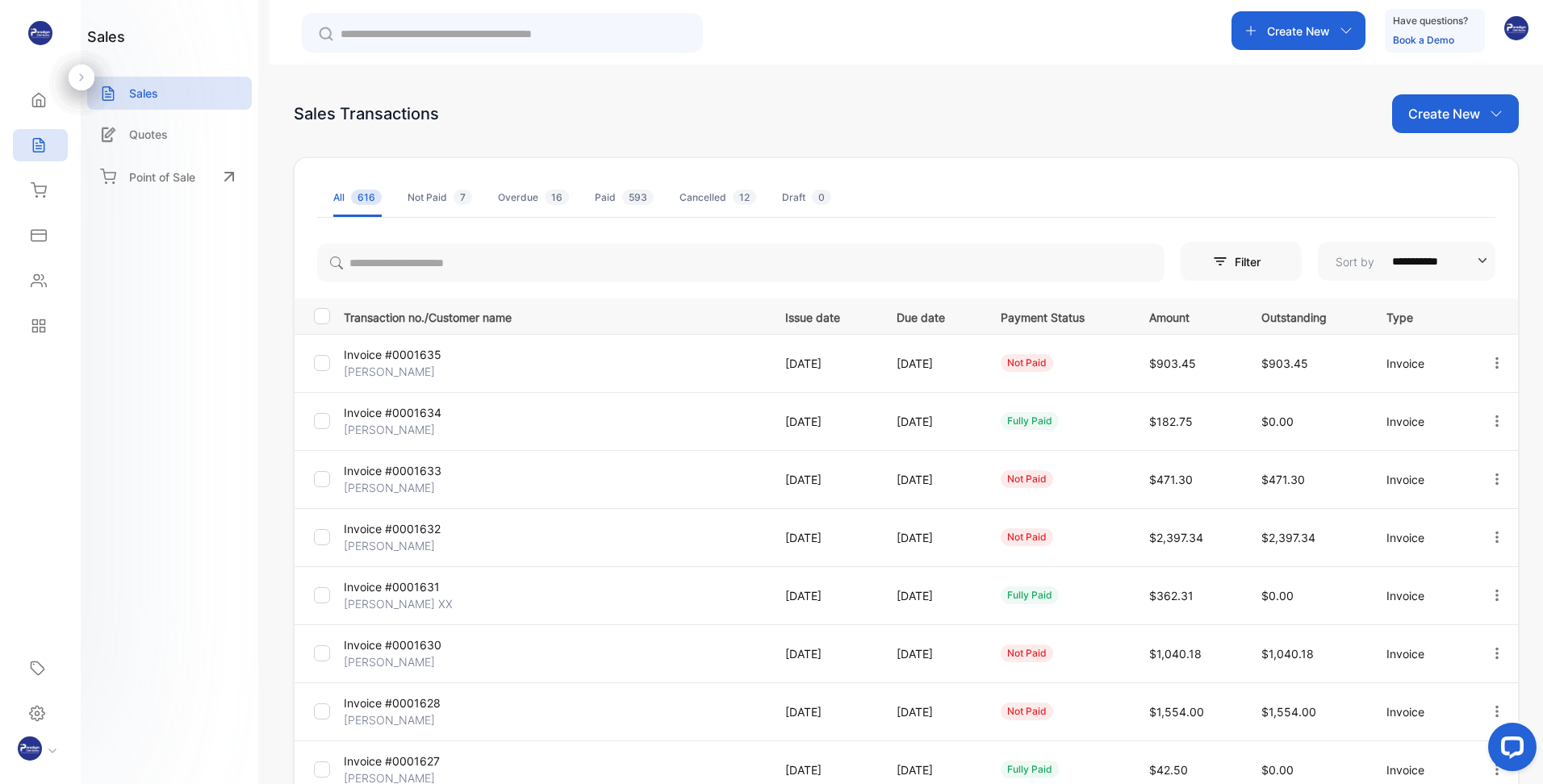
click at [411, 713] on p "[PERSON_NAME]" at bounding box center [414, 720] width 141 height 17
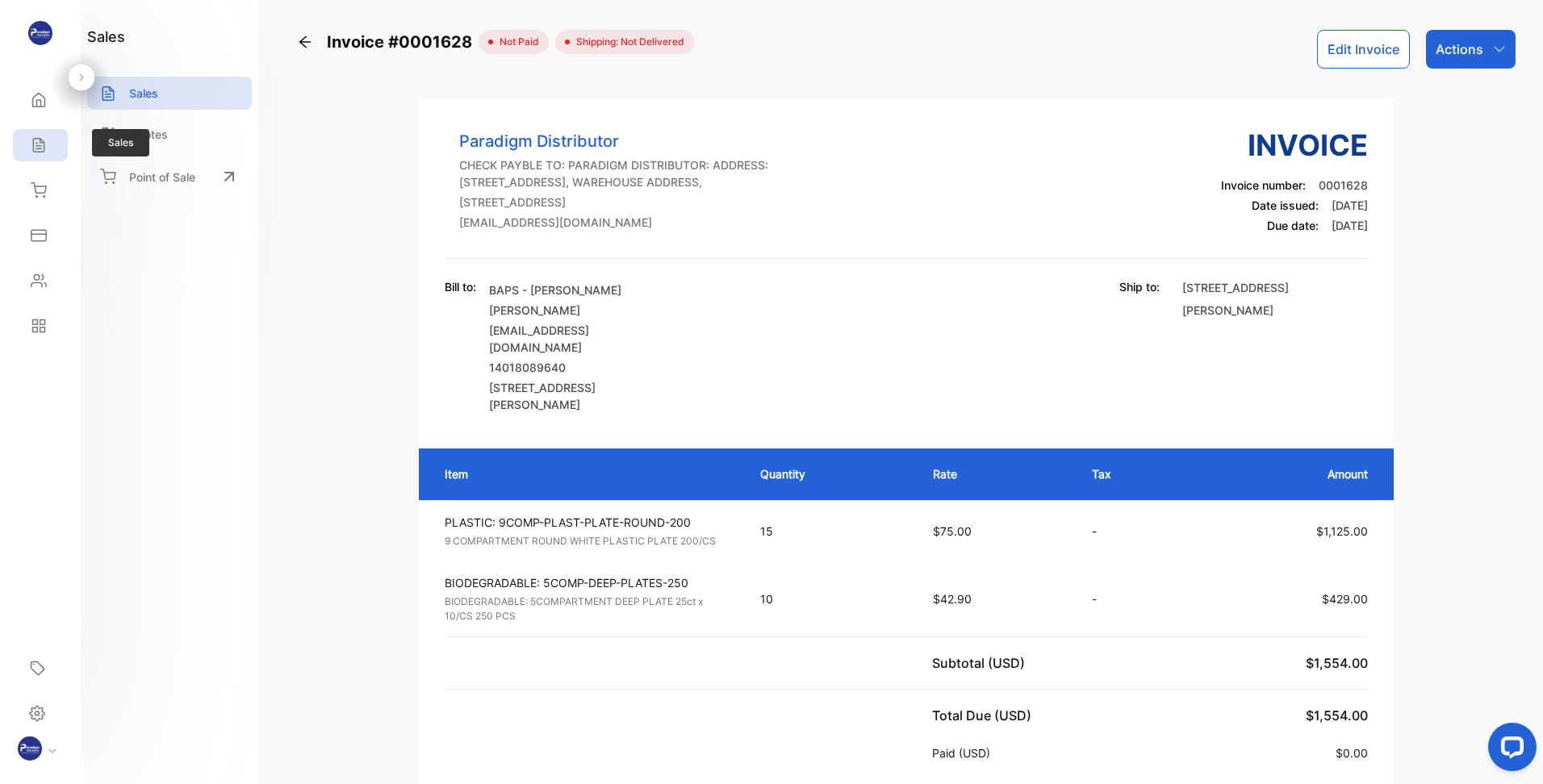
click at [52, 147] on div "Sales" at bounding box center [40, 145] width 55 height 32
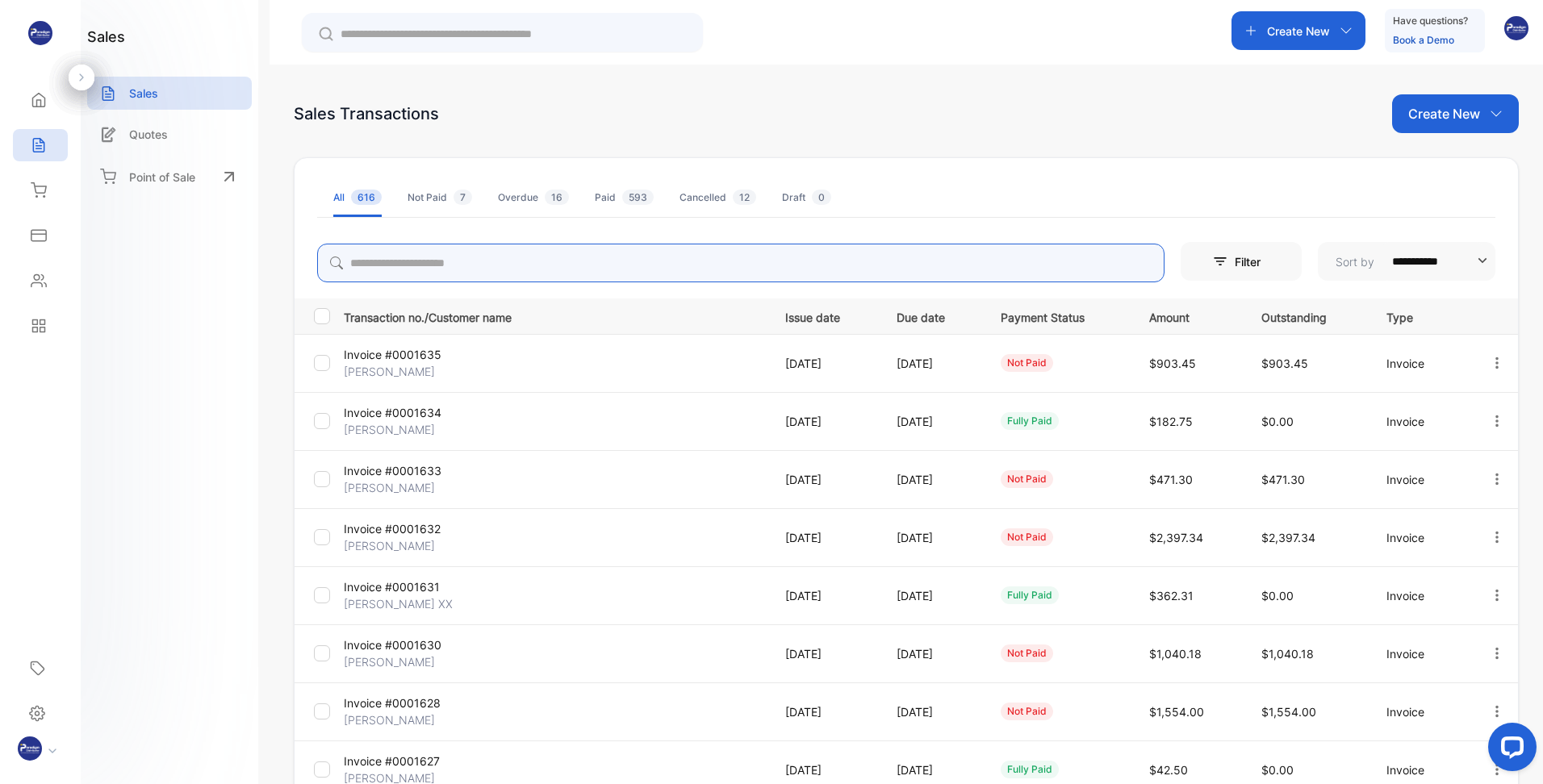
click at [591, 271] on input "search" at bounding box center [741, 262] width 848 height 39
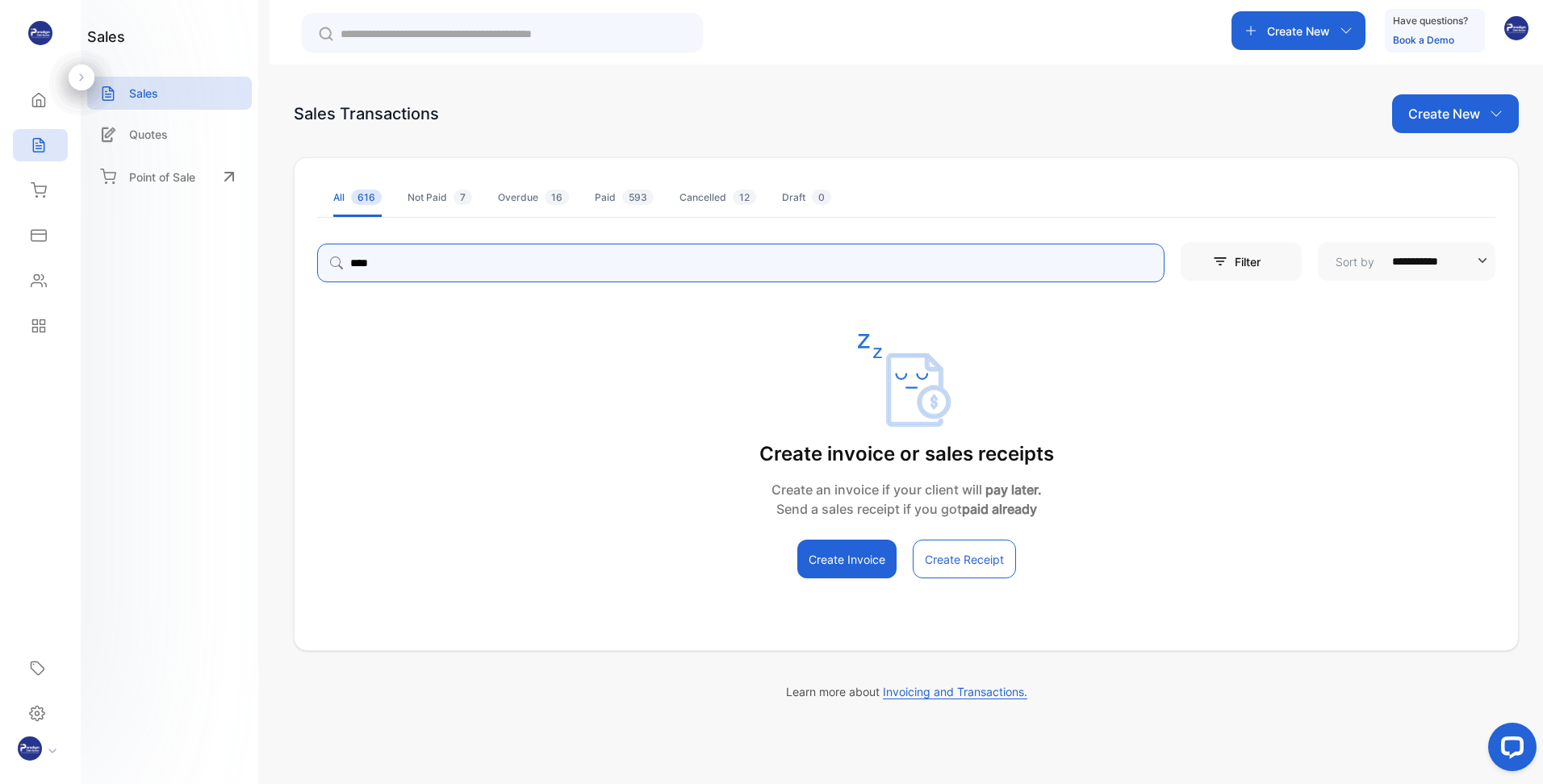
type input "****"
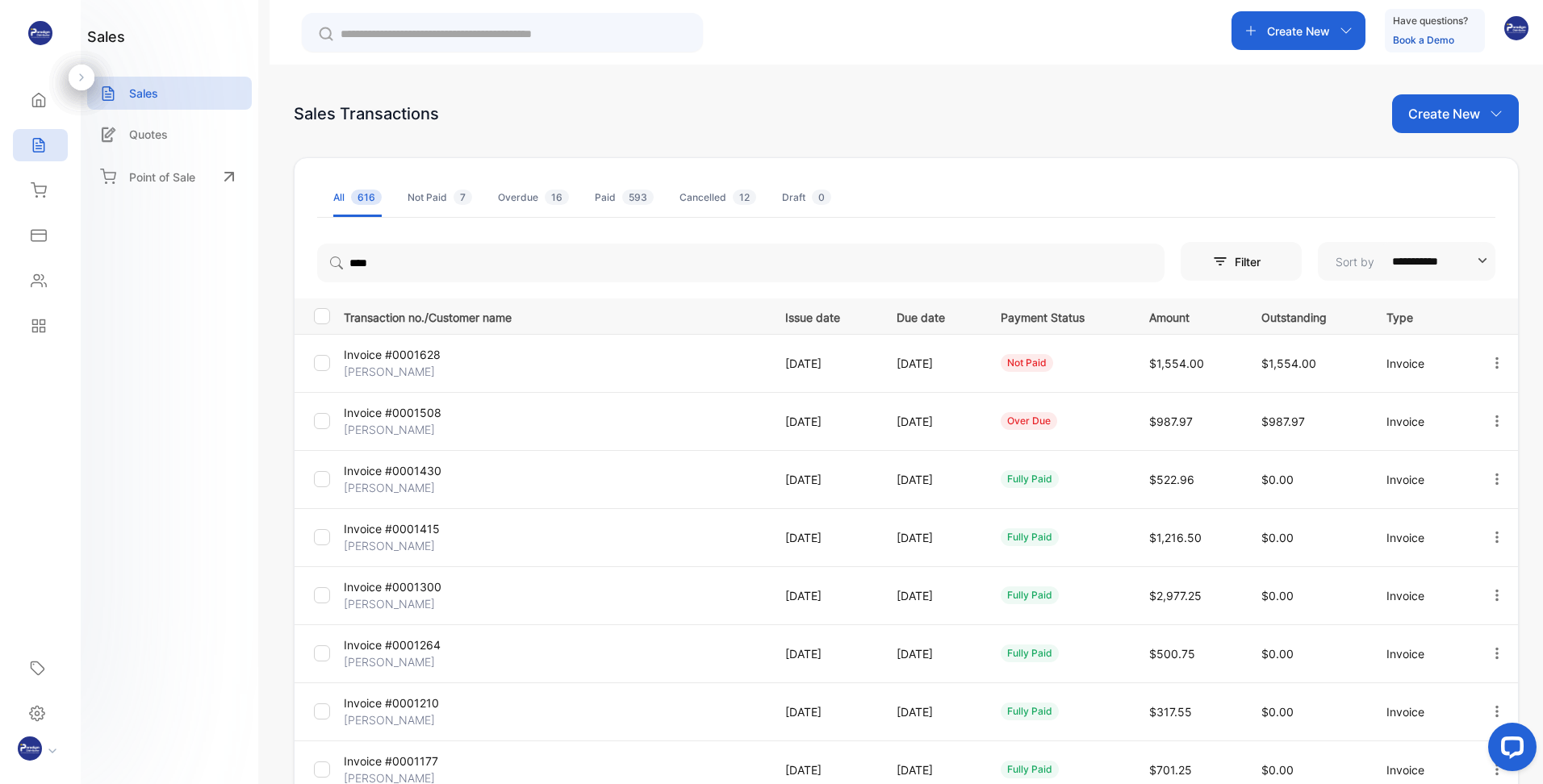
click at [927, 113] on div "Sales Transactions Create New" at bounding box center [906, 114] width 1225 height 39
click at [947, 372] on td "[DATE]" at bounding box center [928, 362] width 103 height 58
click at [936, 422] on p "17 Jun, 2025" at bounding box center [931, 421] width 70 height 17
click at [402, 418] on p "Invoice #0001508" at bounding box center [414, 412] width 141 height 17
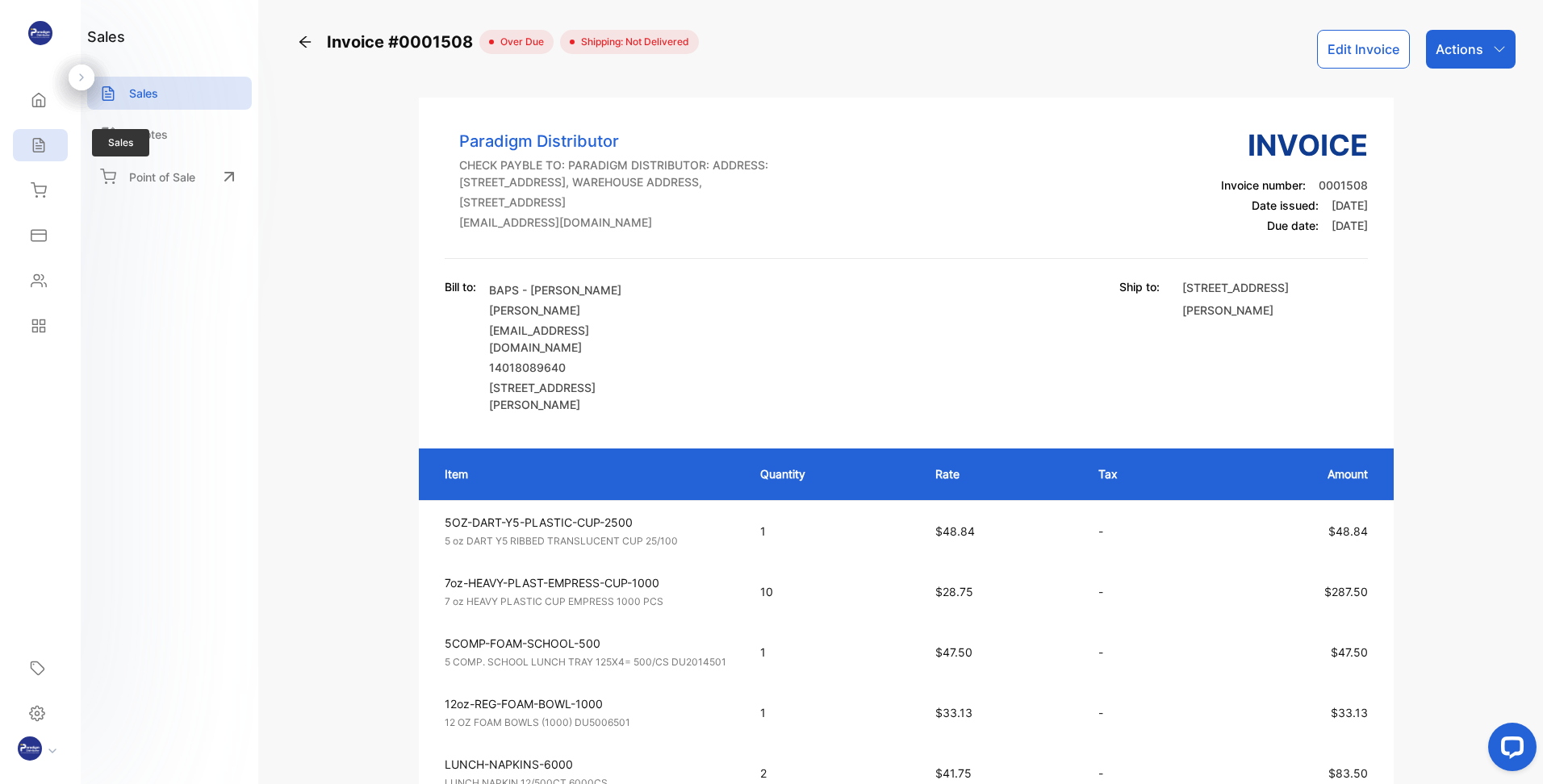
click at [40, 144] on icon at bounding box center [38, 145] width 17 height 17
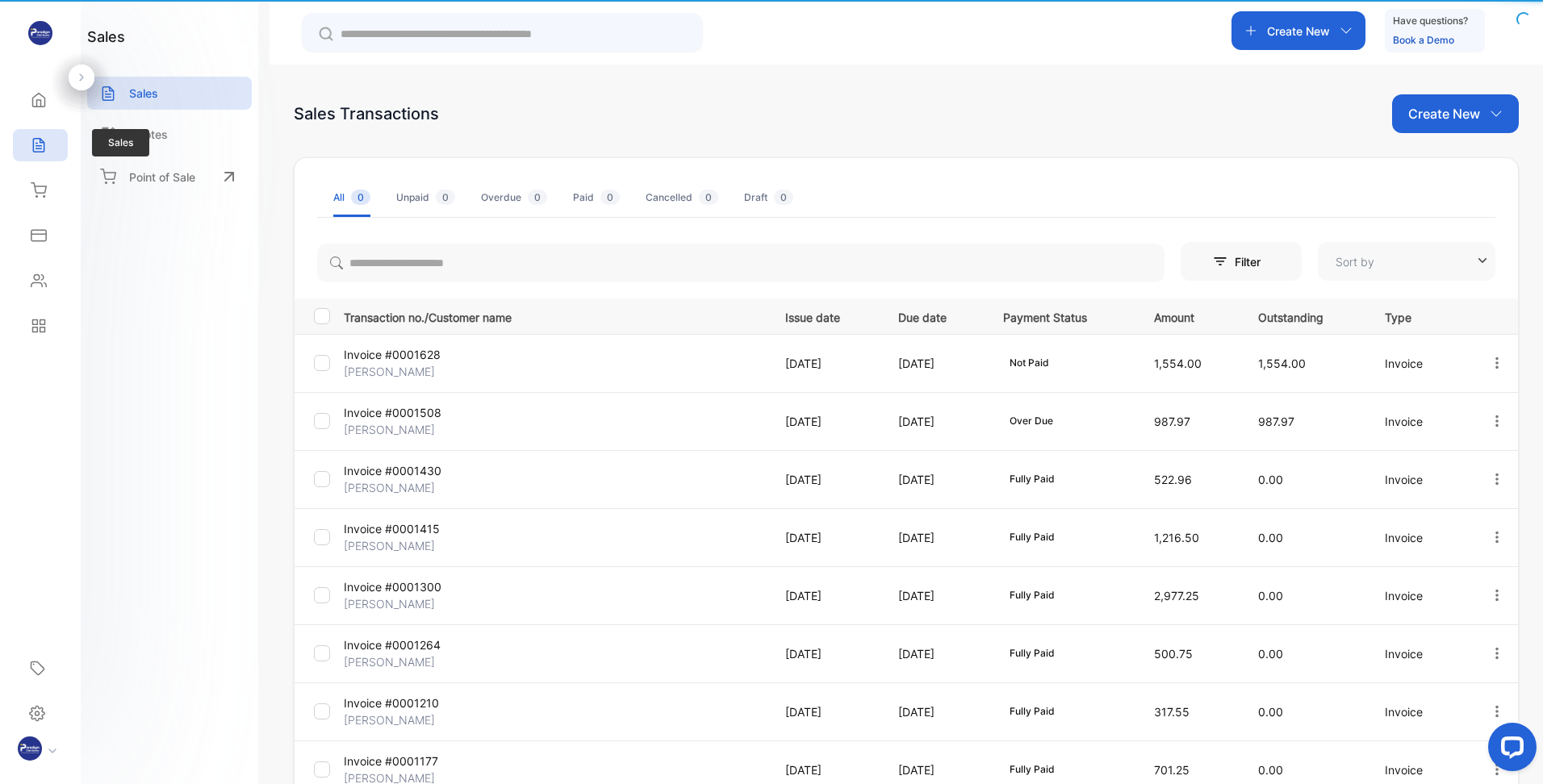
type input "**********"
